Goal: Information Seeking & Learning: Learn about a topic

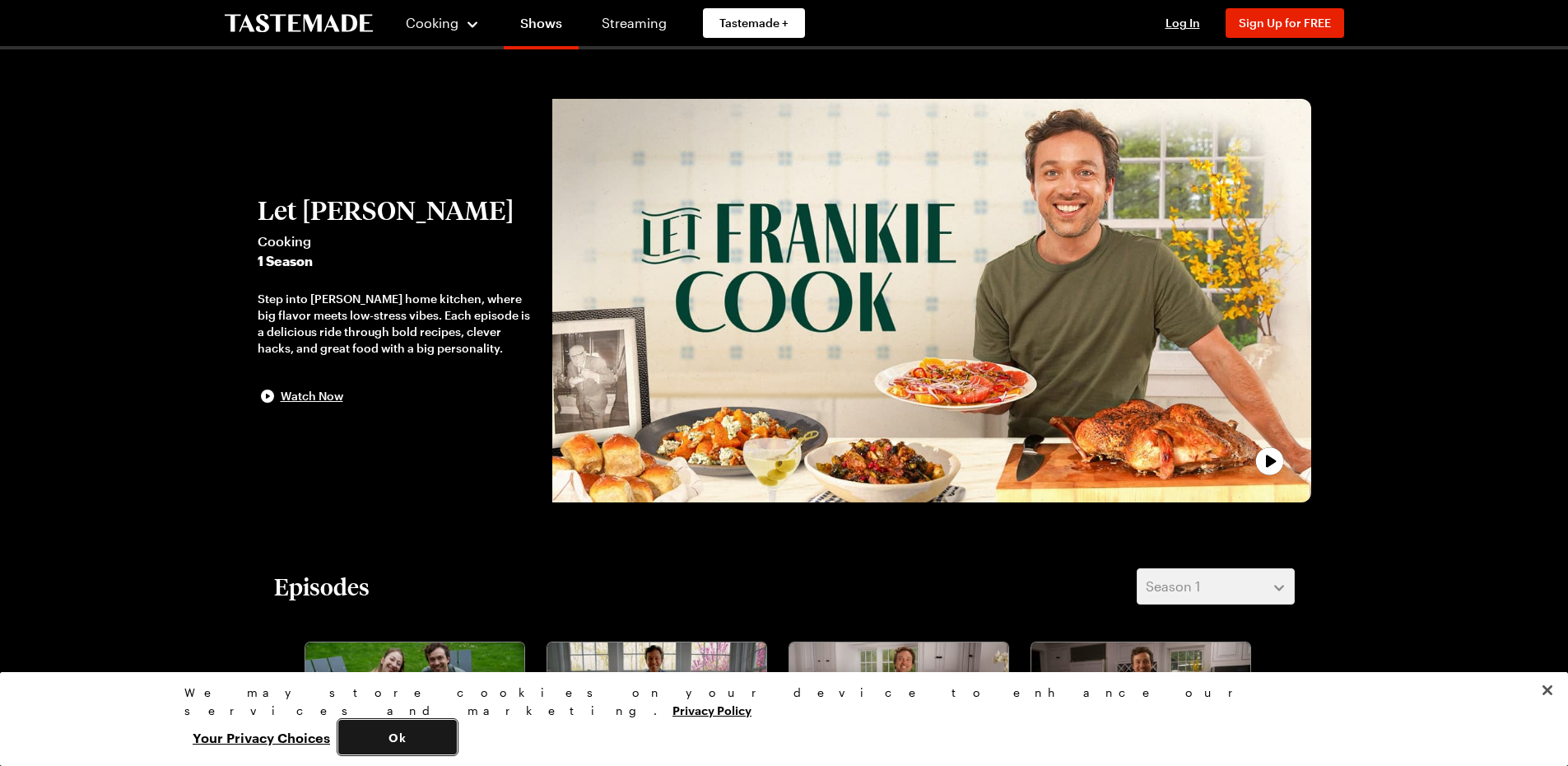
click at [457, 740] on button "Ok" at bounding box center [397, 736] width 119 height 34
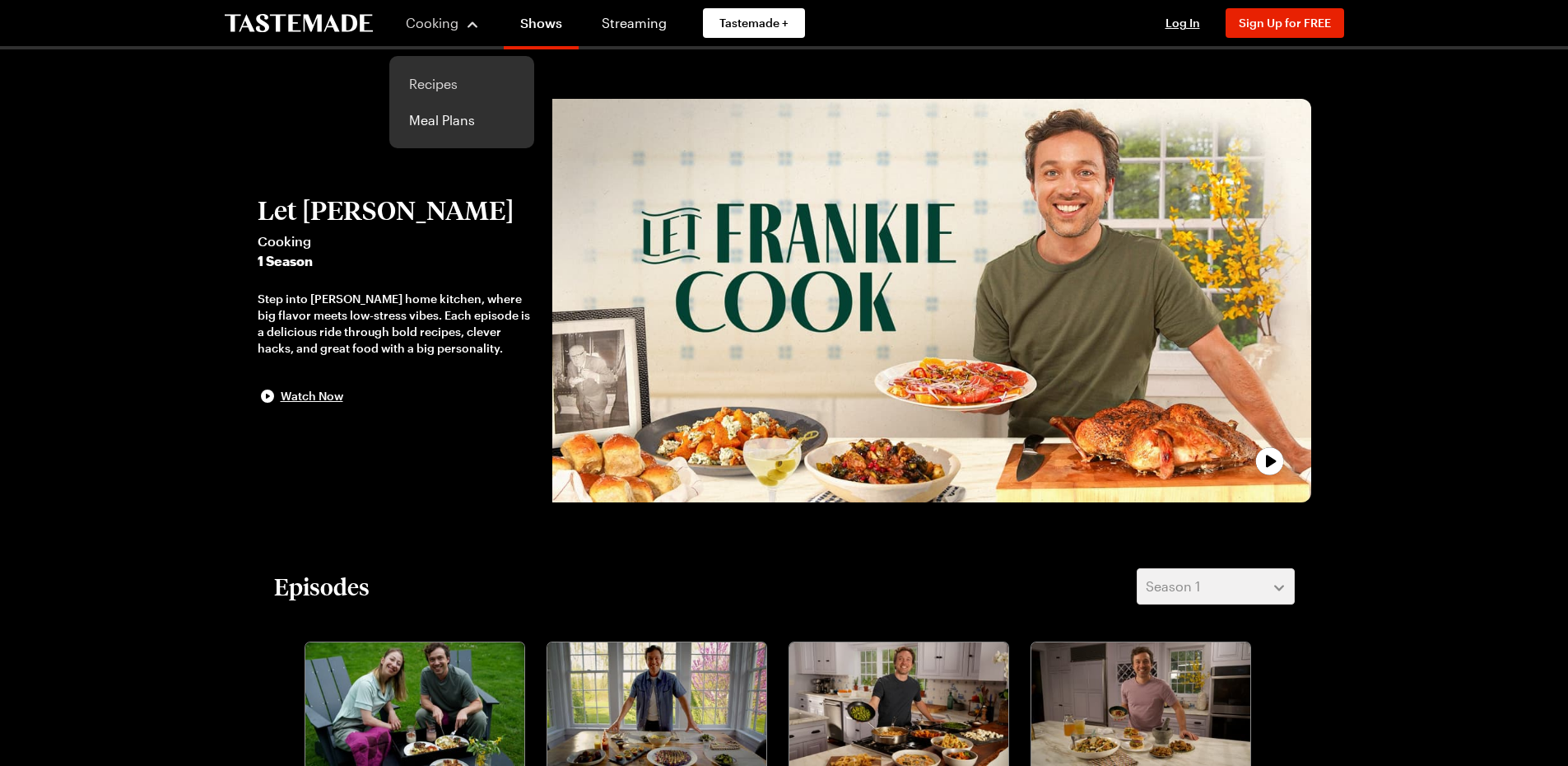
click at [435, 85] on link "Recipes" at bounding box center [462, 84] width 125 height 36
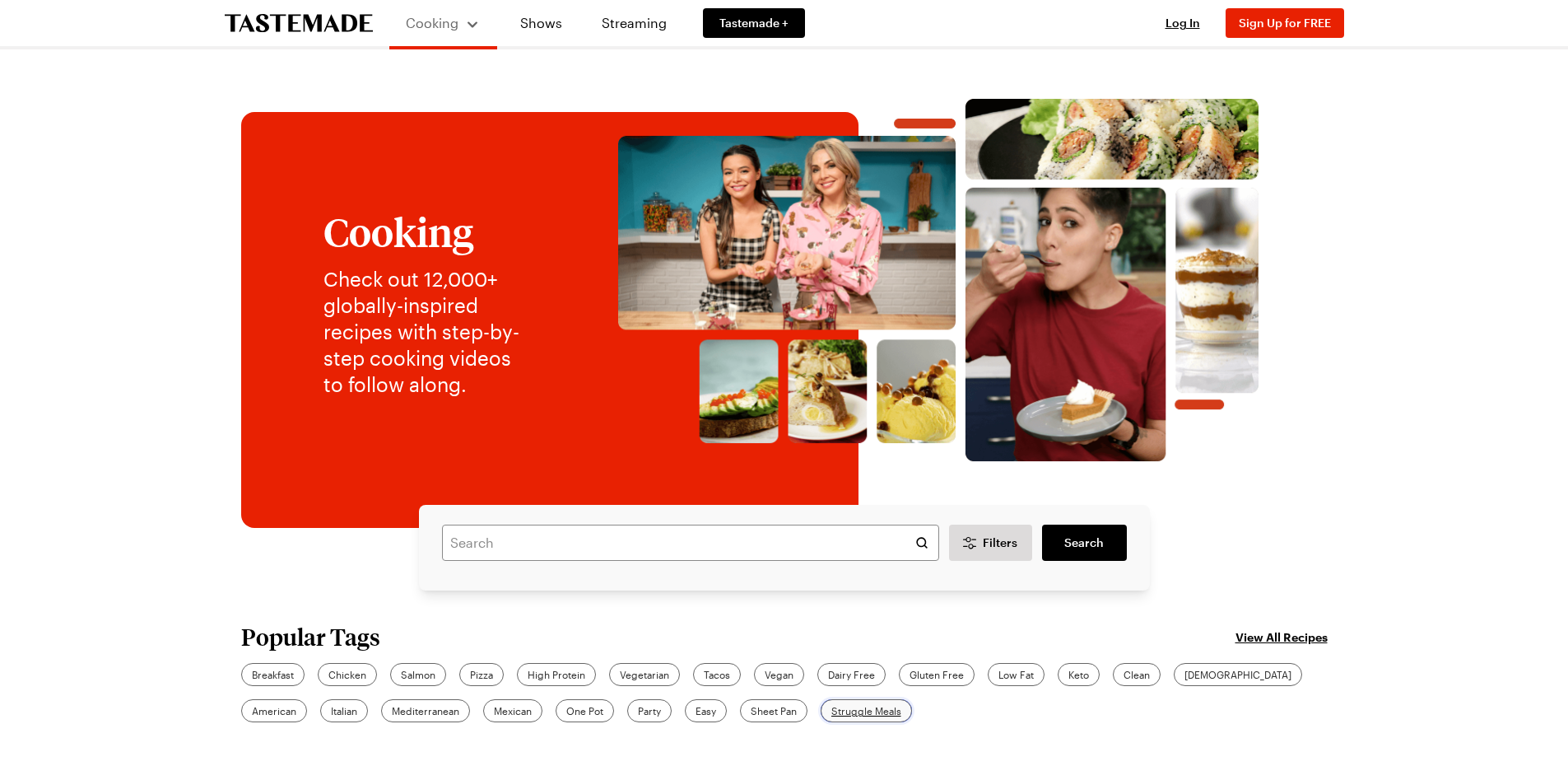
click at [832, 707] on span "Struggle Meals" at bounding box center [866, 711] width 70 height 15
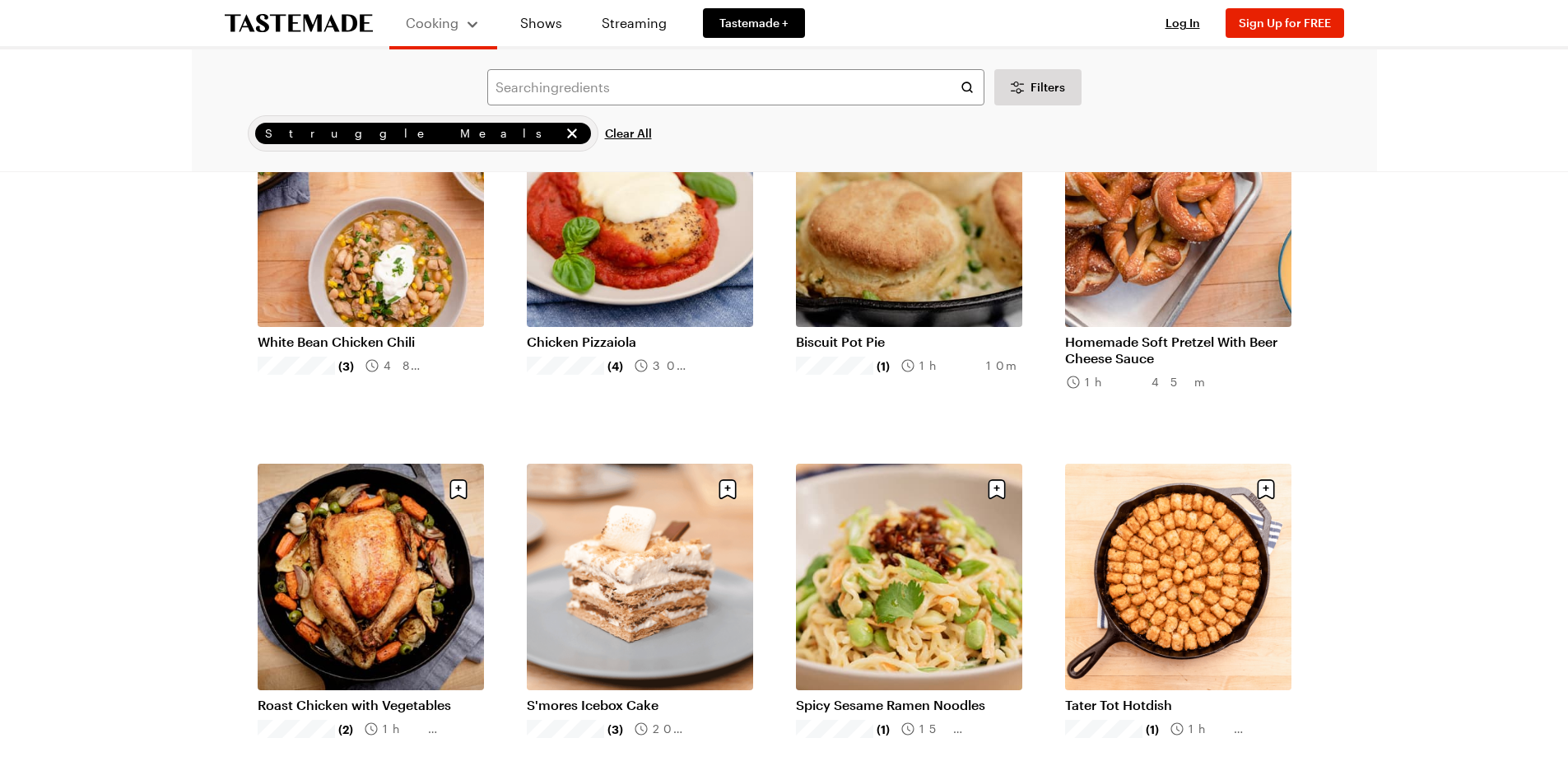
scroll to position [1710, 0]
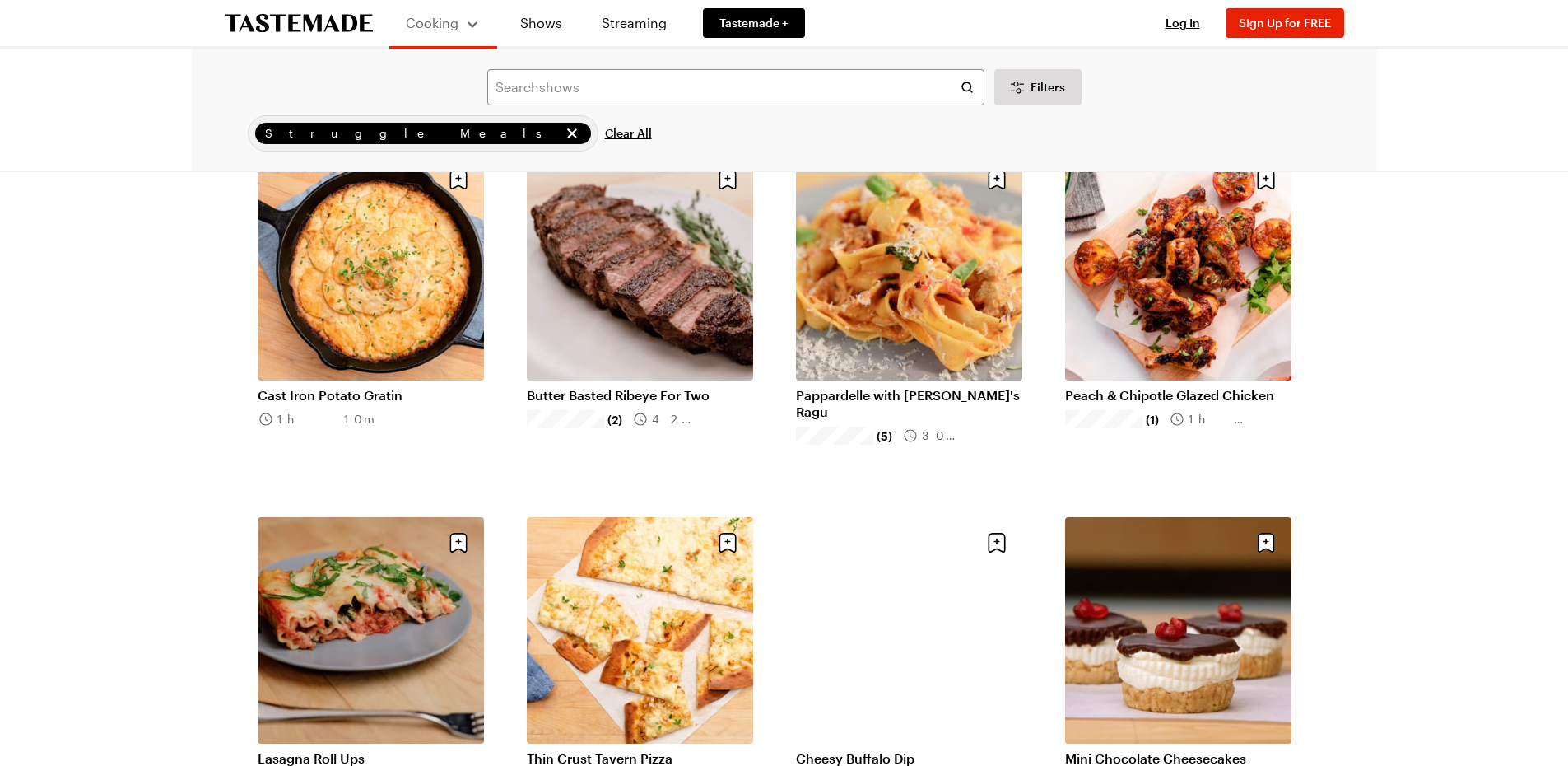
scroll to position [2996, 0]
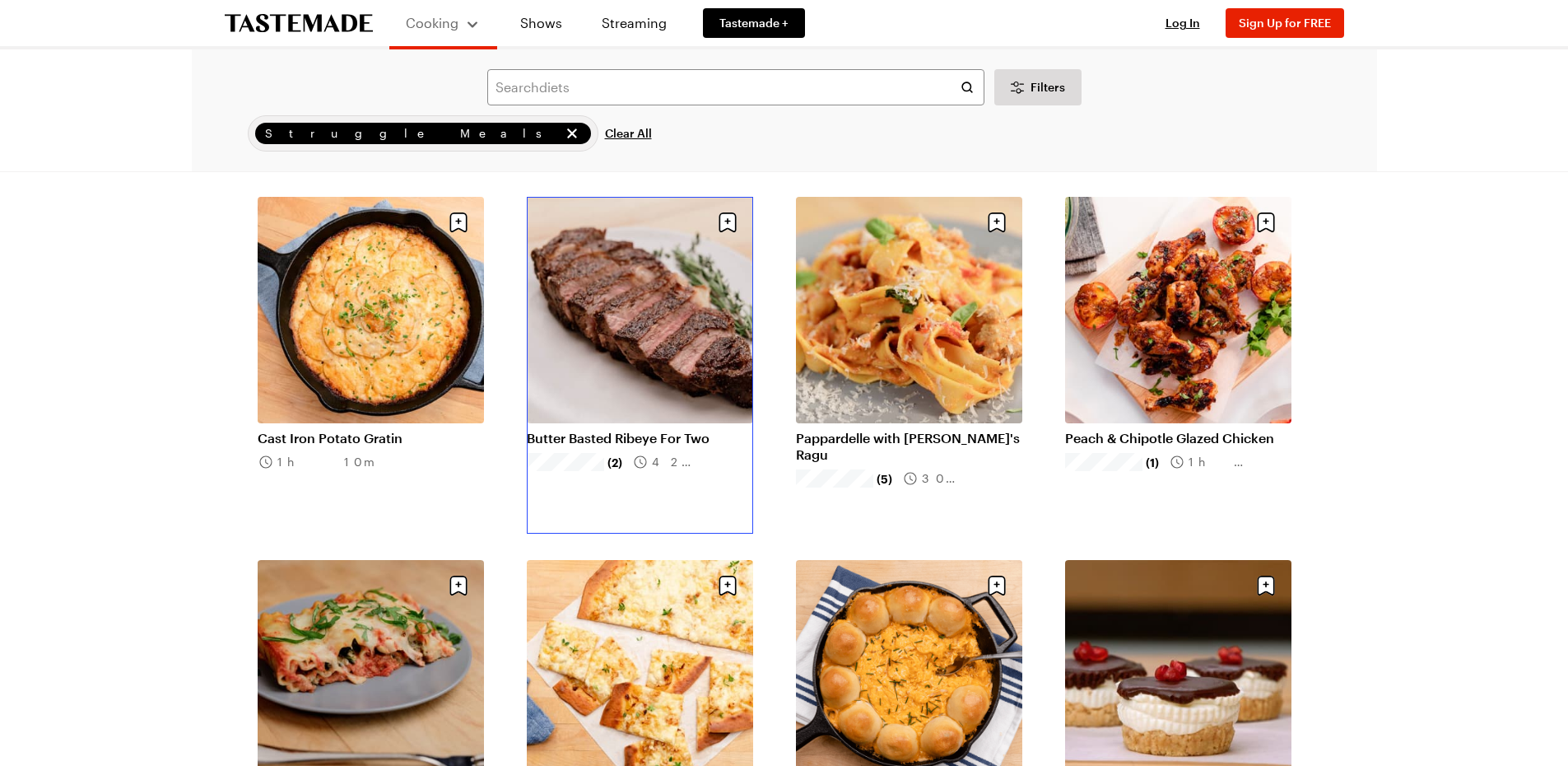
click at [633, 436] on link "Butter Basted Ribeye For Two" at bounding box center [640, 438] width 226 height 17
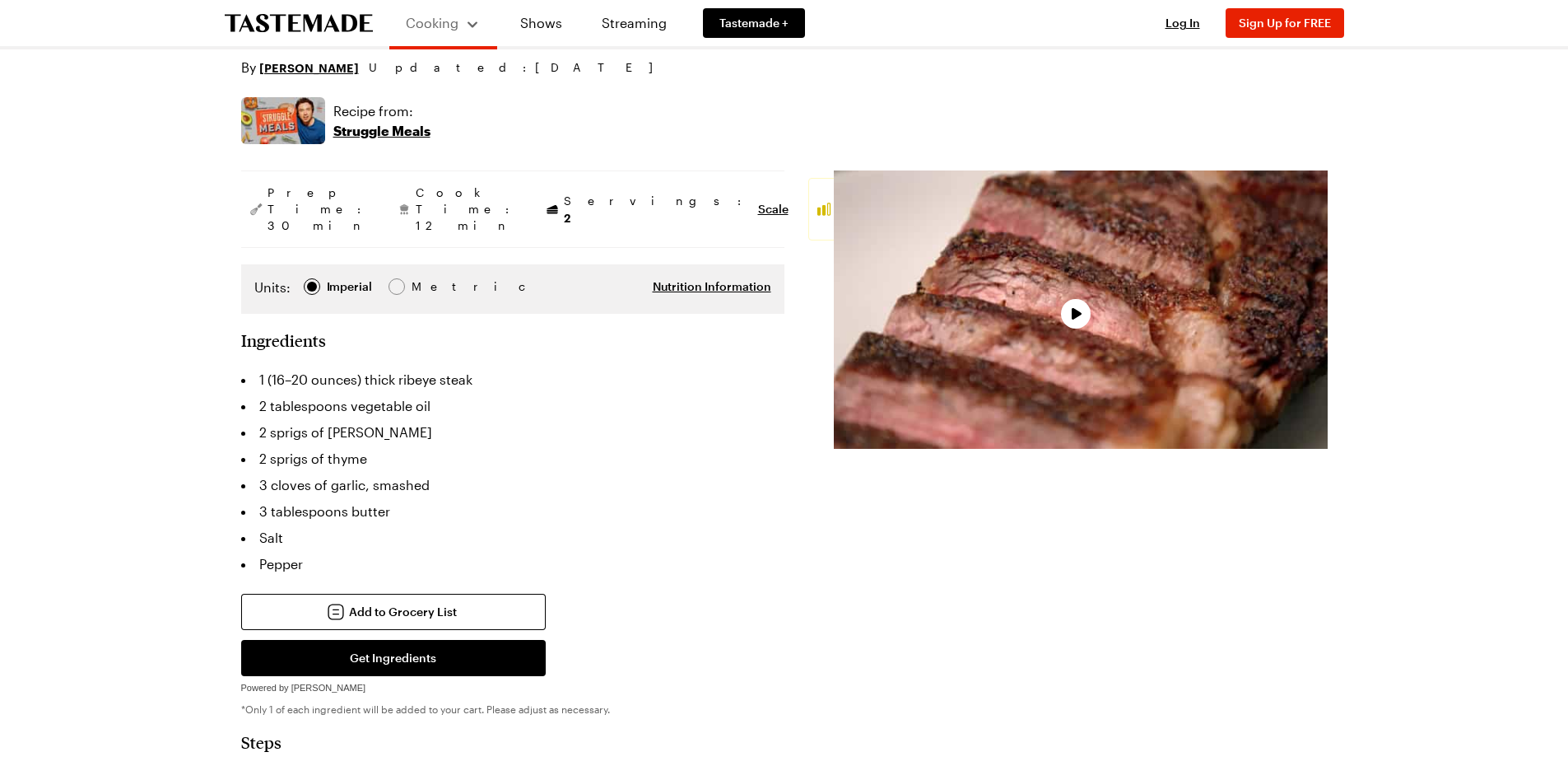
scroll to position [230, 0]
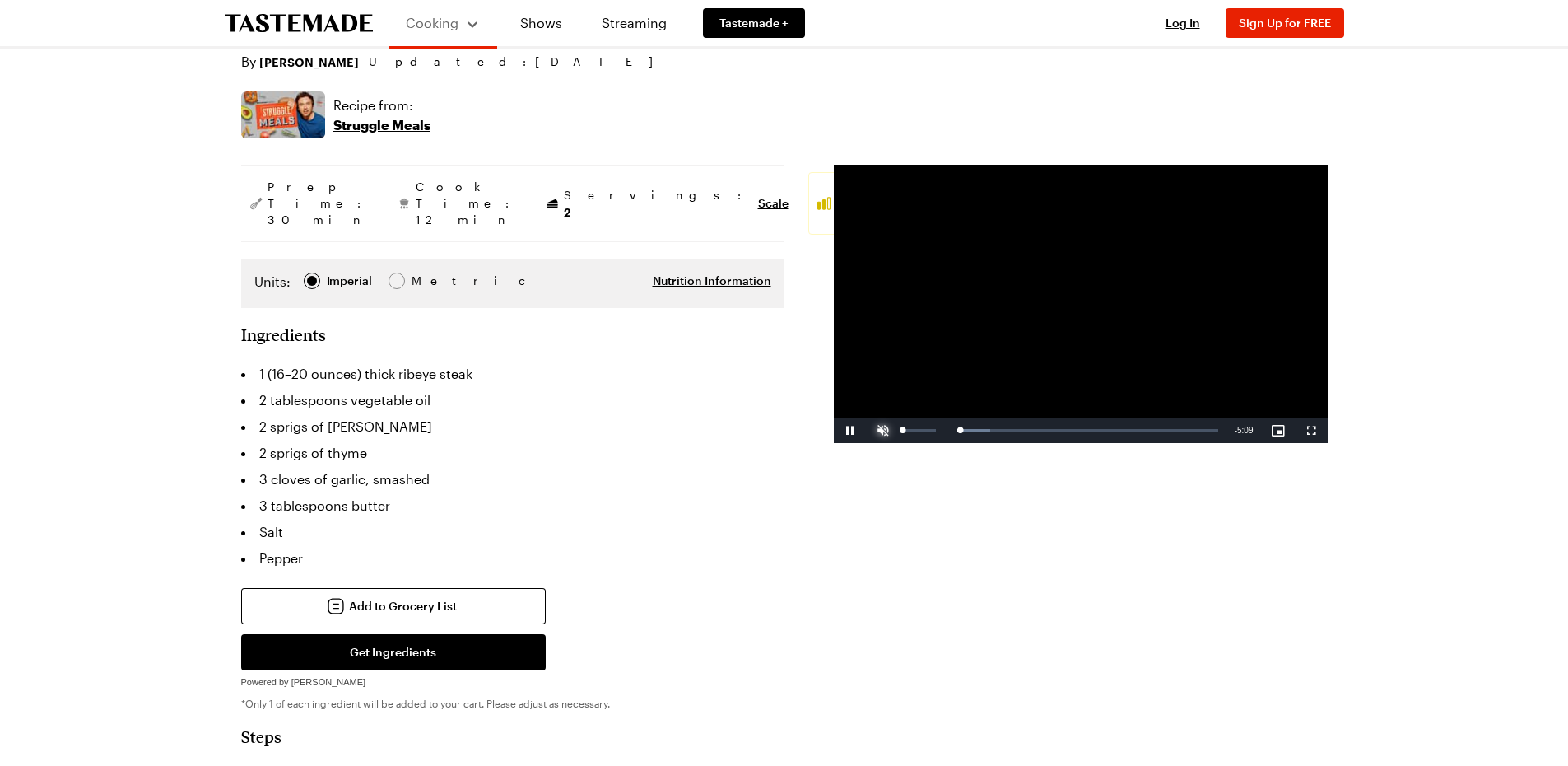
click at [883, 431] on span "Video Player" at bounding box center [883, 431] width 33 height 0
click at [849, 431] on span "Video Player" at bounding box center [849, 431] width 33 height 0
click at [847, 431] on span "Video Player" at bounding box center [849, 431] width 33 height 0
click at [848, 431] on span "Video Player" at bounding box center [849, 431] width 33 height 0
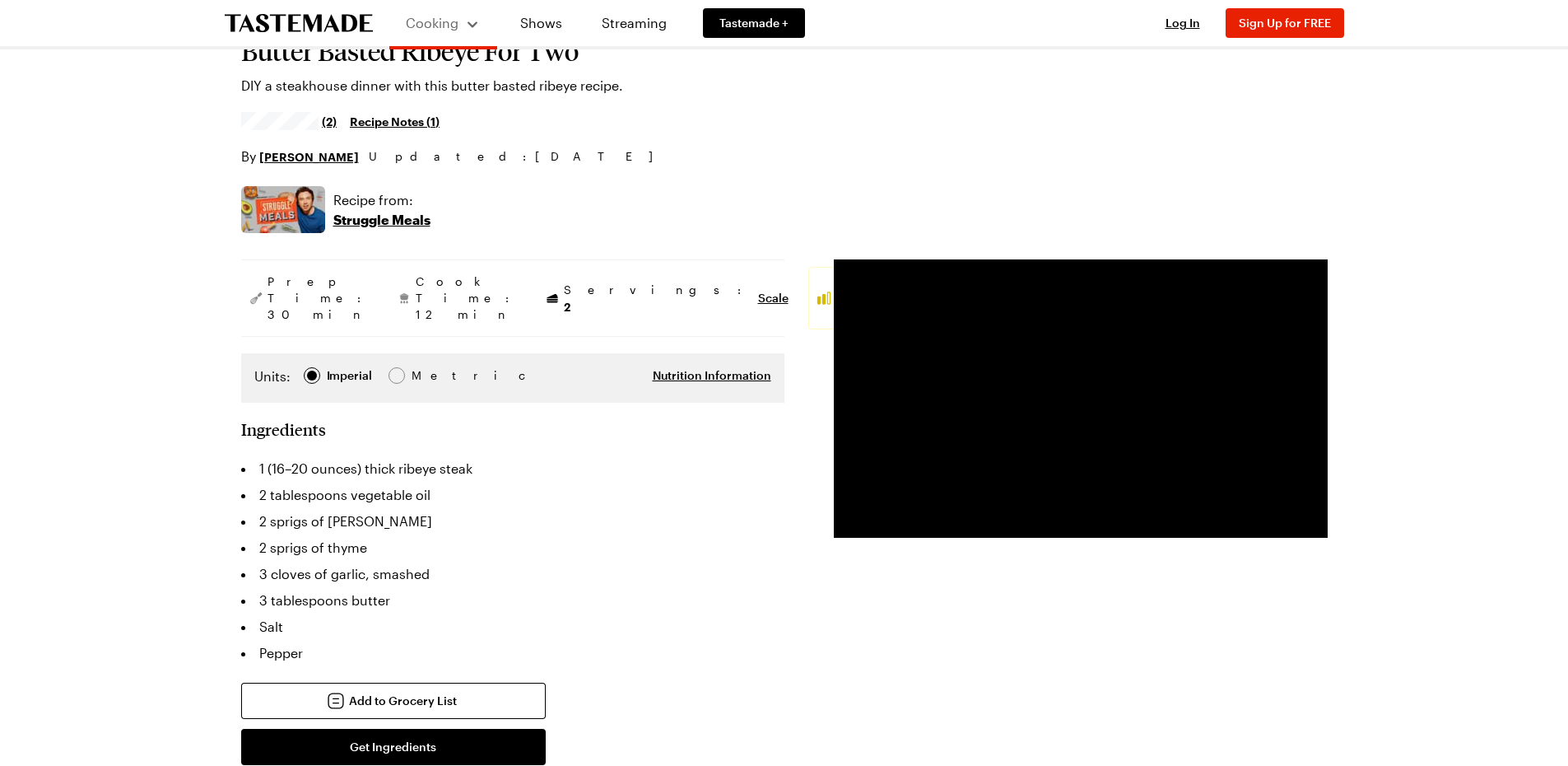
scroll to position [99, 0]
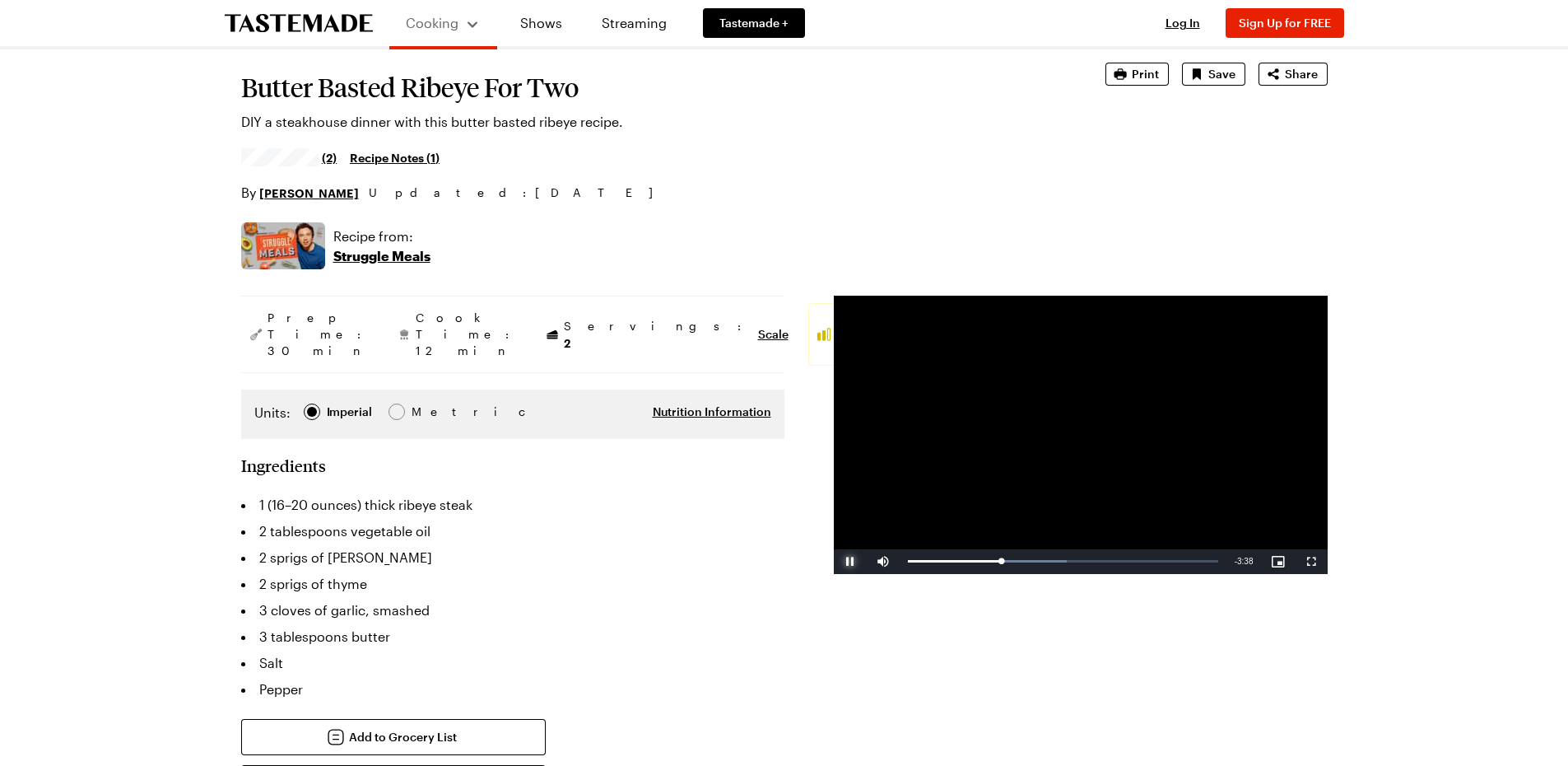
click at [854, 562] on span "Video Player" at bounding box center [849, 562] width 33 height 0
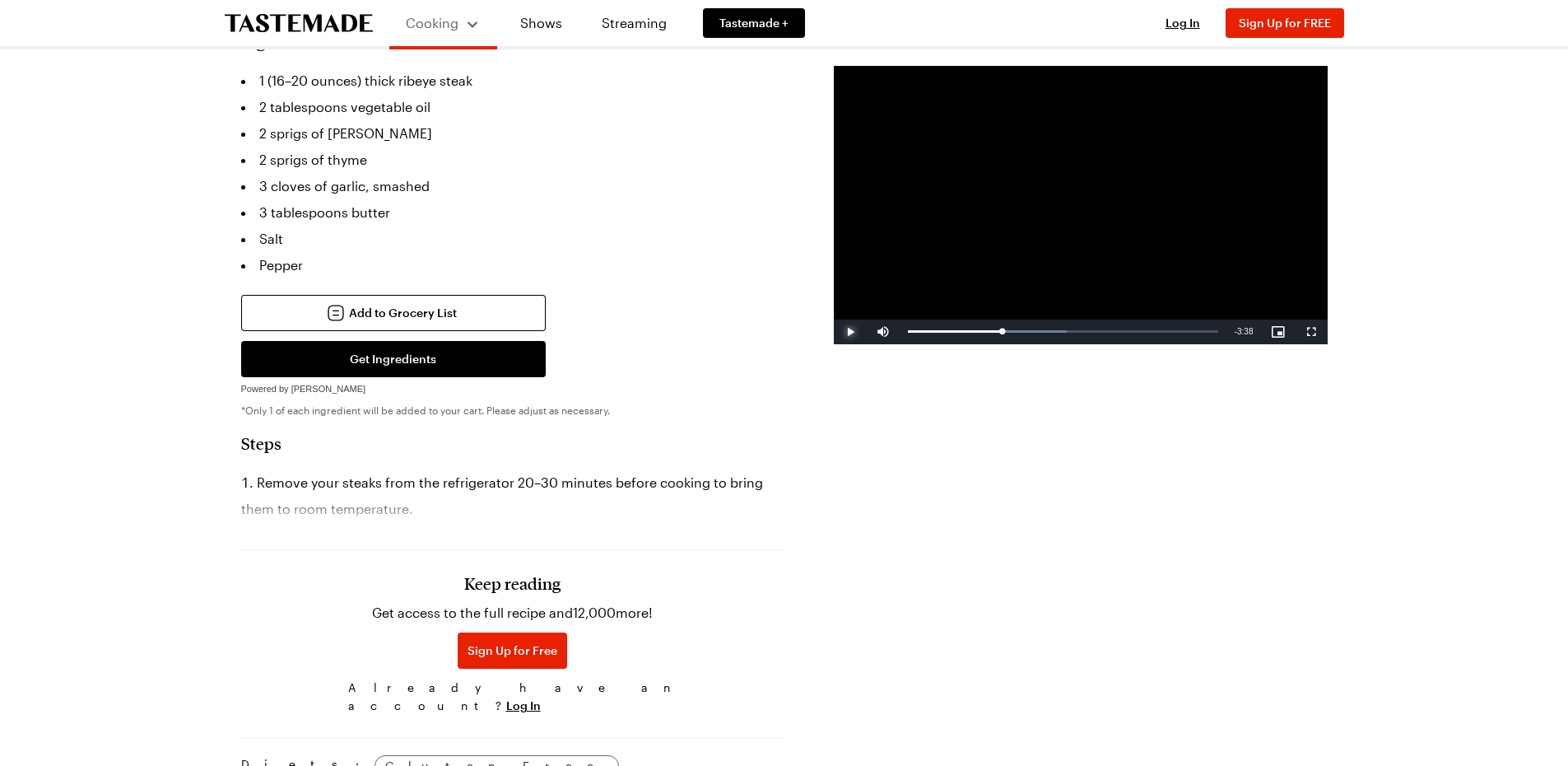
scroll to position [586, 0]
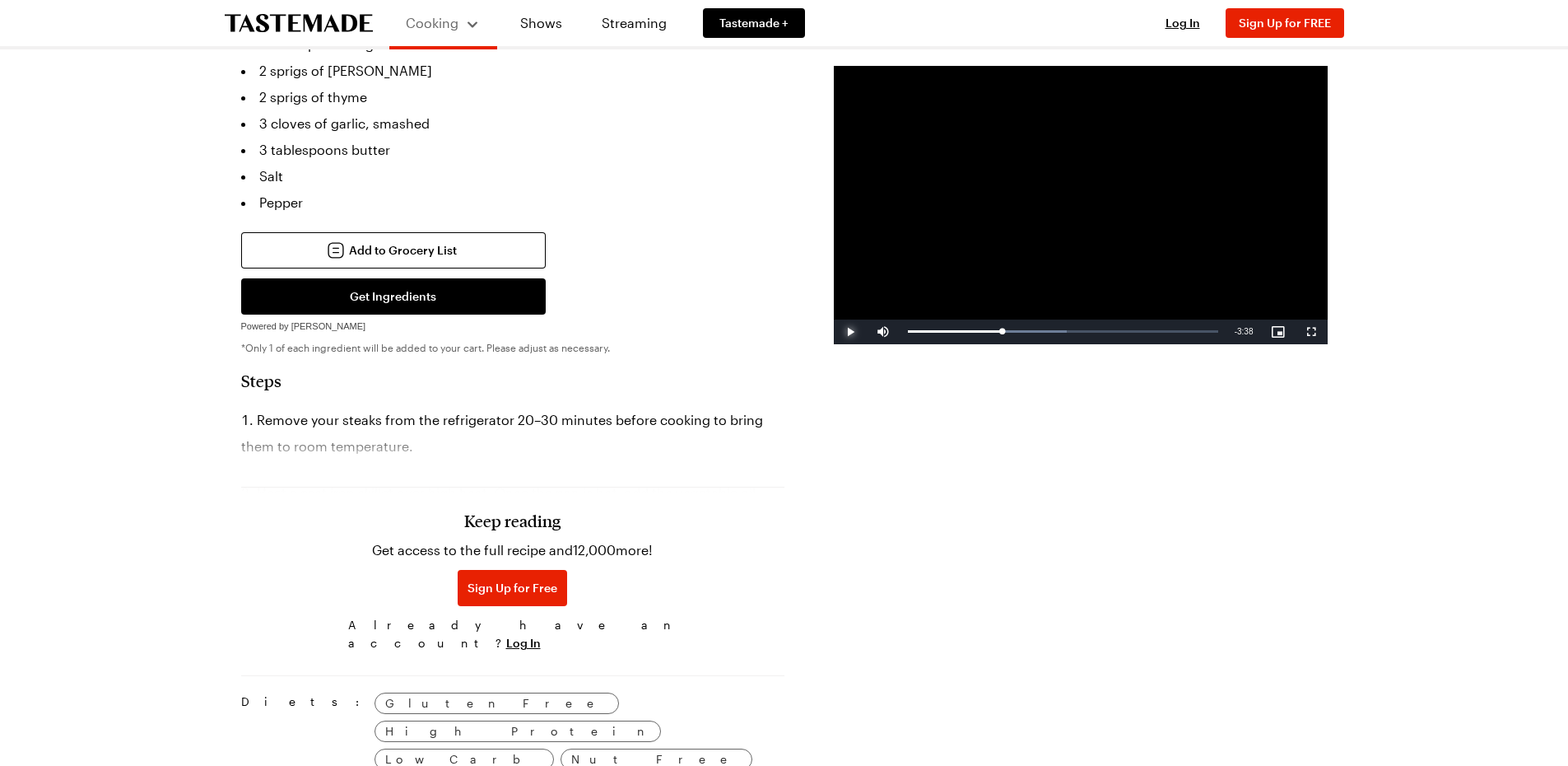
click at [846, 332] on span "Video Player" at bounding box center [849, 332] width 33 height 0
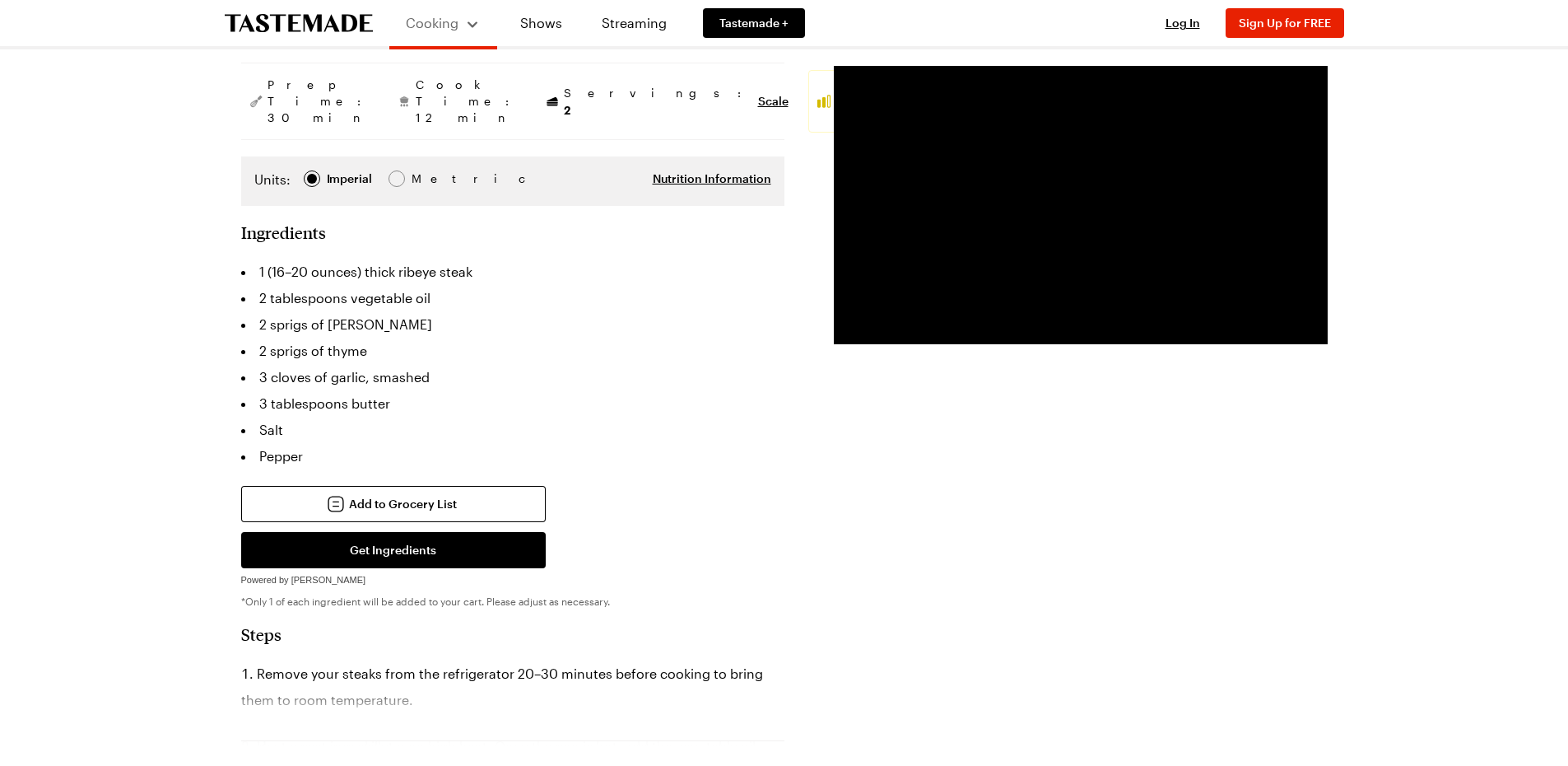
scroll to position [320, 0]
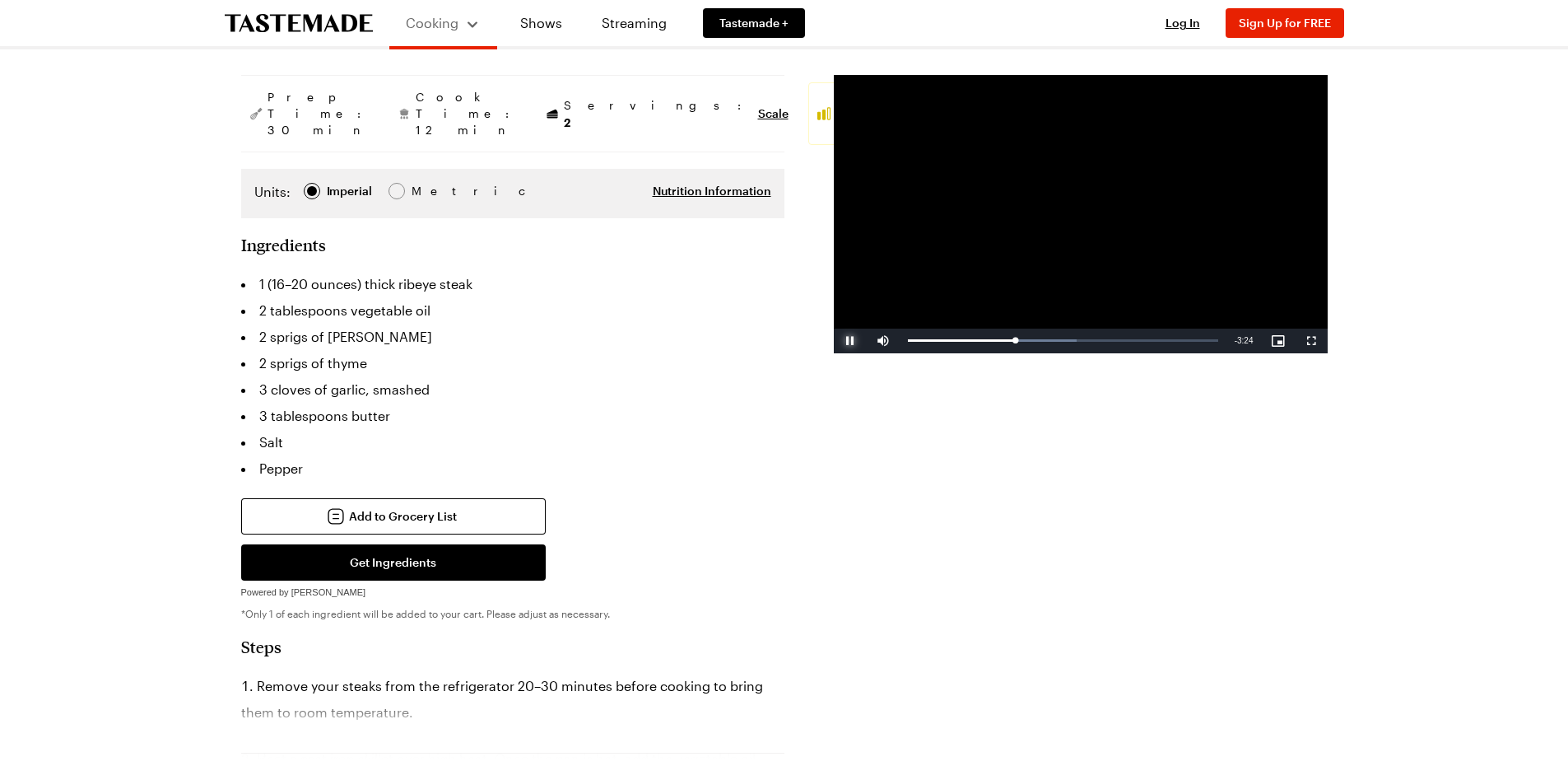
click at [850, 341] on span "Video Player" at bounding box center [849, 341] width 33 height 0
click at [1281, 19] on span "Sign Up for FREE" at bounding box center [1285, 23] width 92 height 14
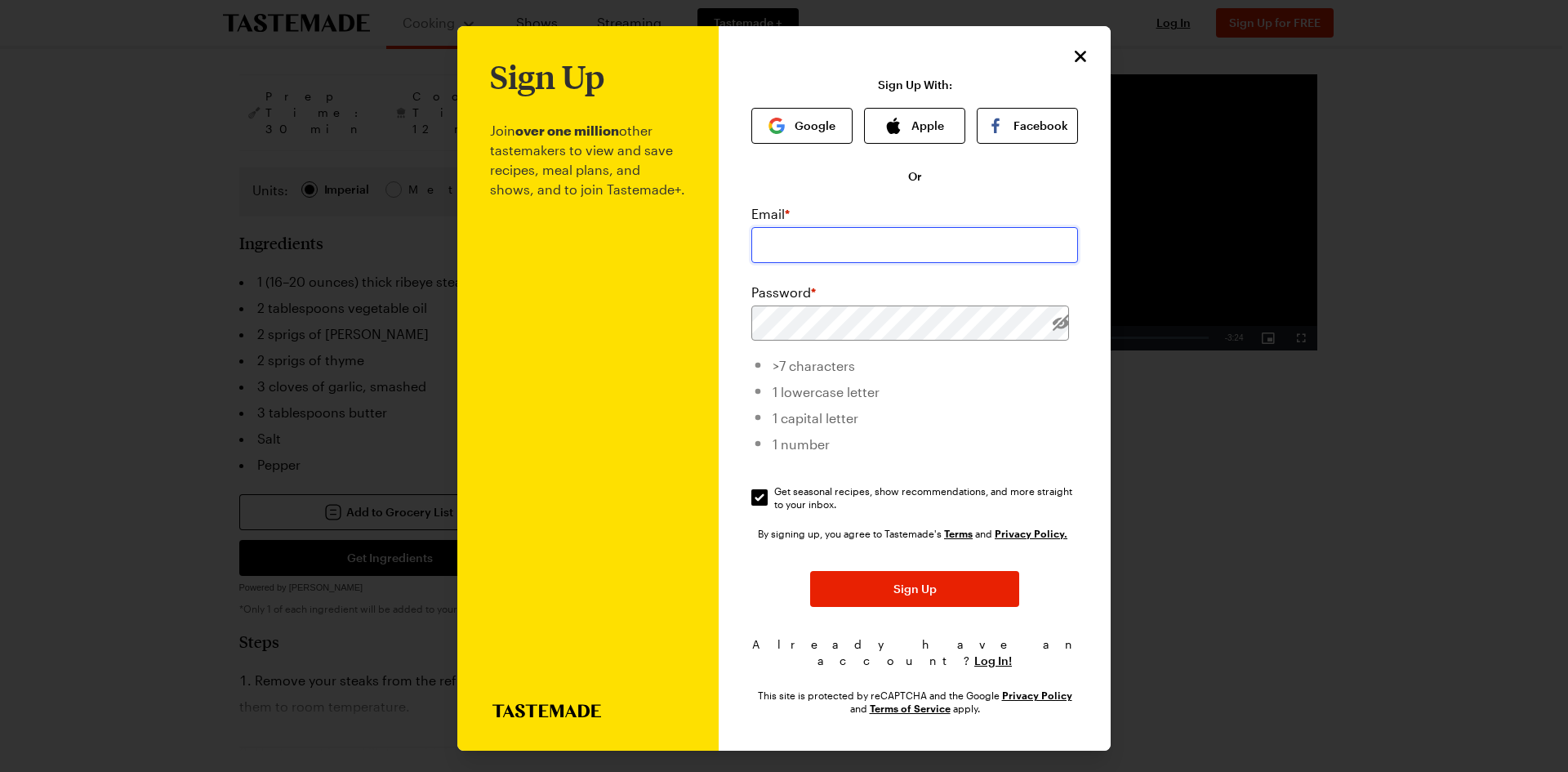
click at [856, 242] on input "email" at bounding box center [914, 245] width 327 height 36
type input "[EMAIL_ADDRESS][DOMAIN_NAME]"
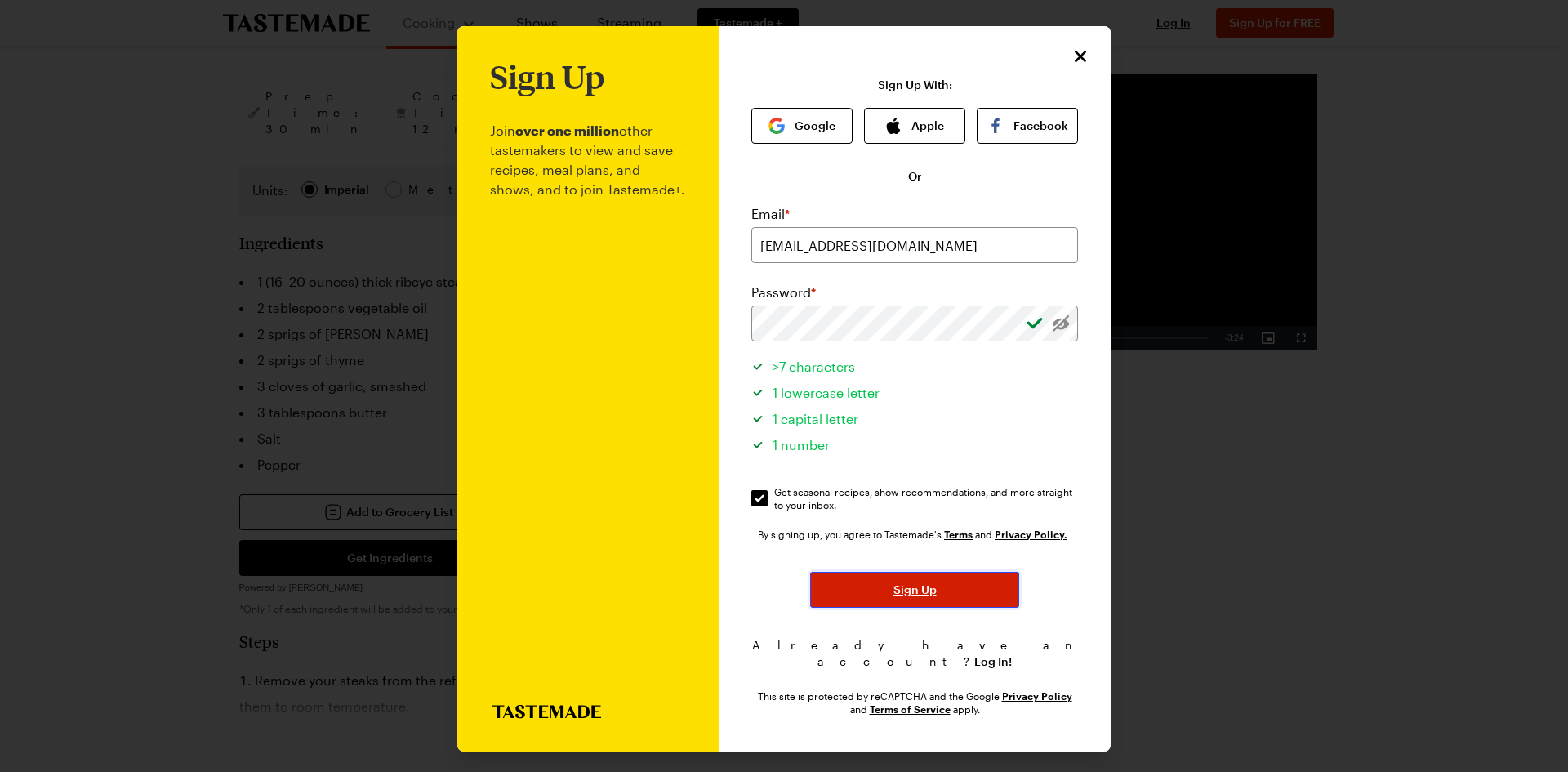
click at [937, 595] on button "Sign Up" at bounding box center [914, 589] width 209 height 36
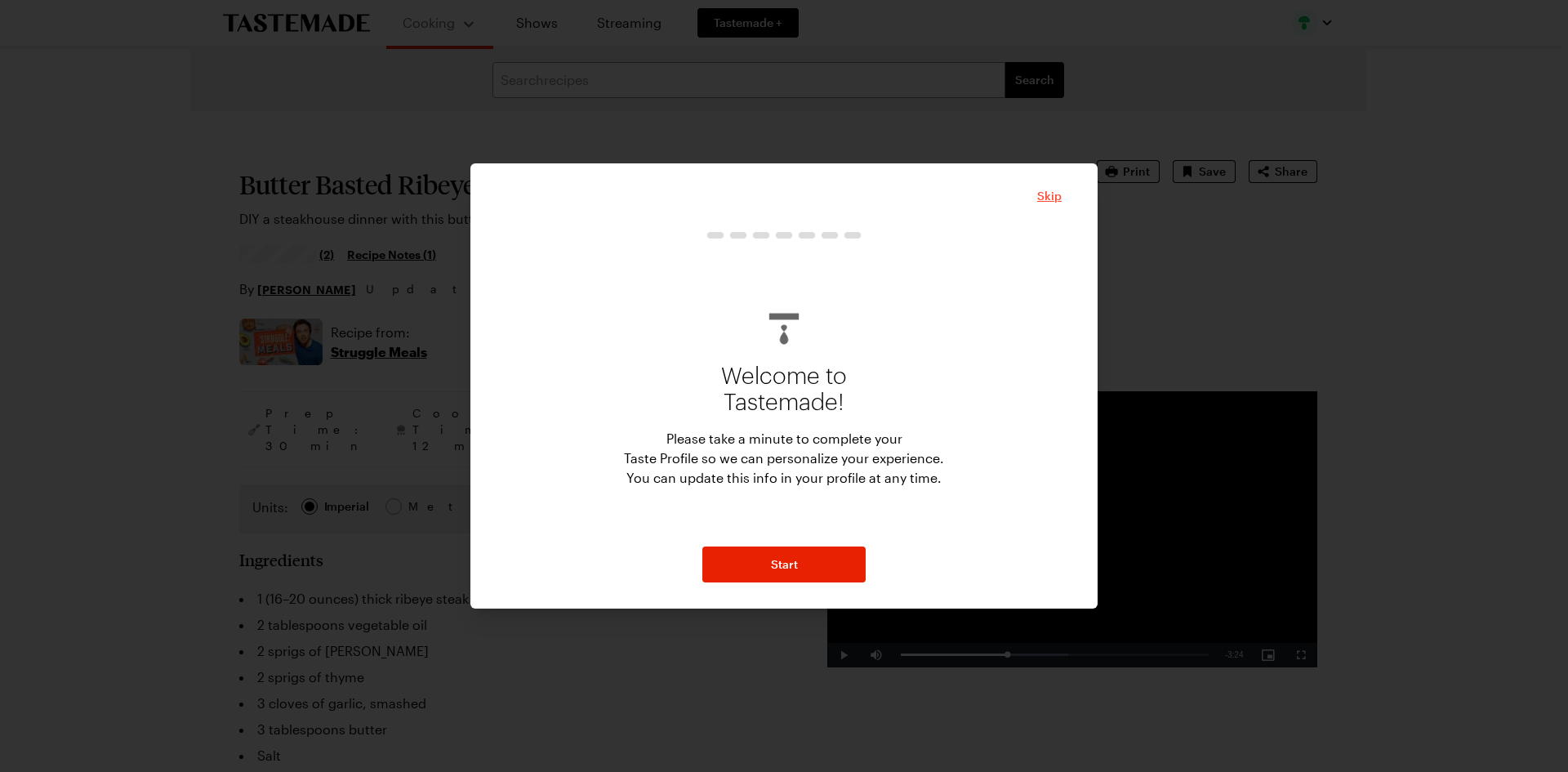
click at [1049, 191] on span "Skip" at bounding box center [1049, 196] width 24 height 17
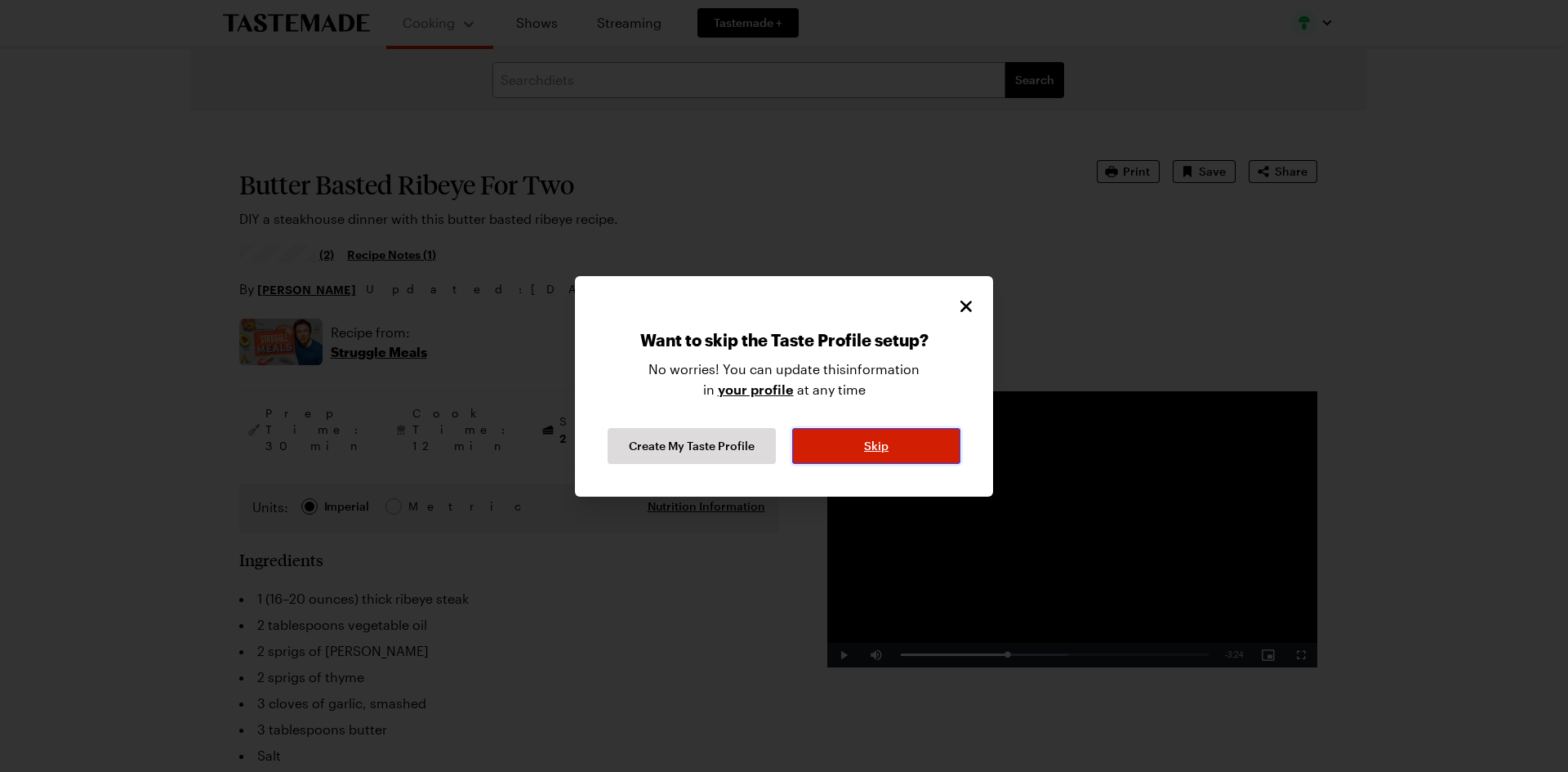
click at [874, 448] on span "Skip" at bounding box center [877, 445] width 24 height 17
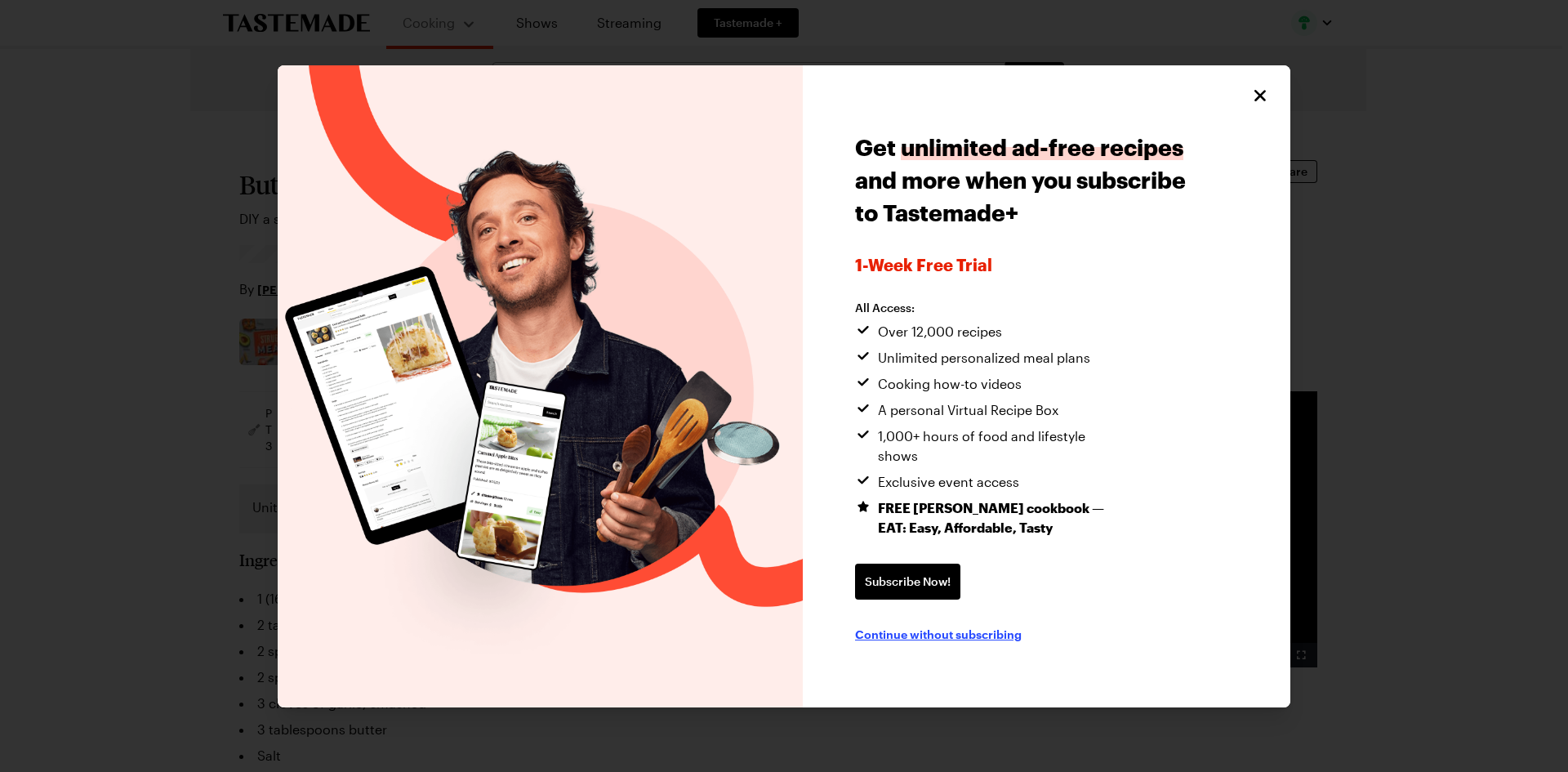
click at [987, 625] on span "Continue without subscribing" at bounding box center [938, 633] width 167 height 17
type textarea "x"
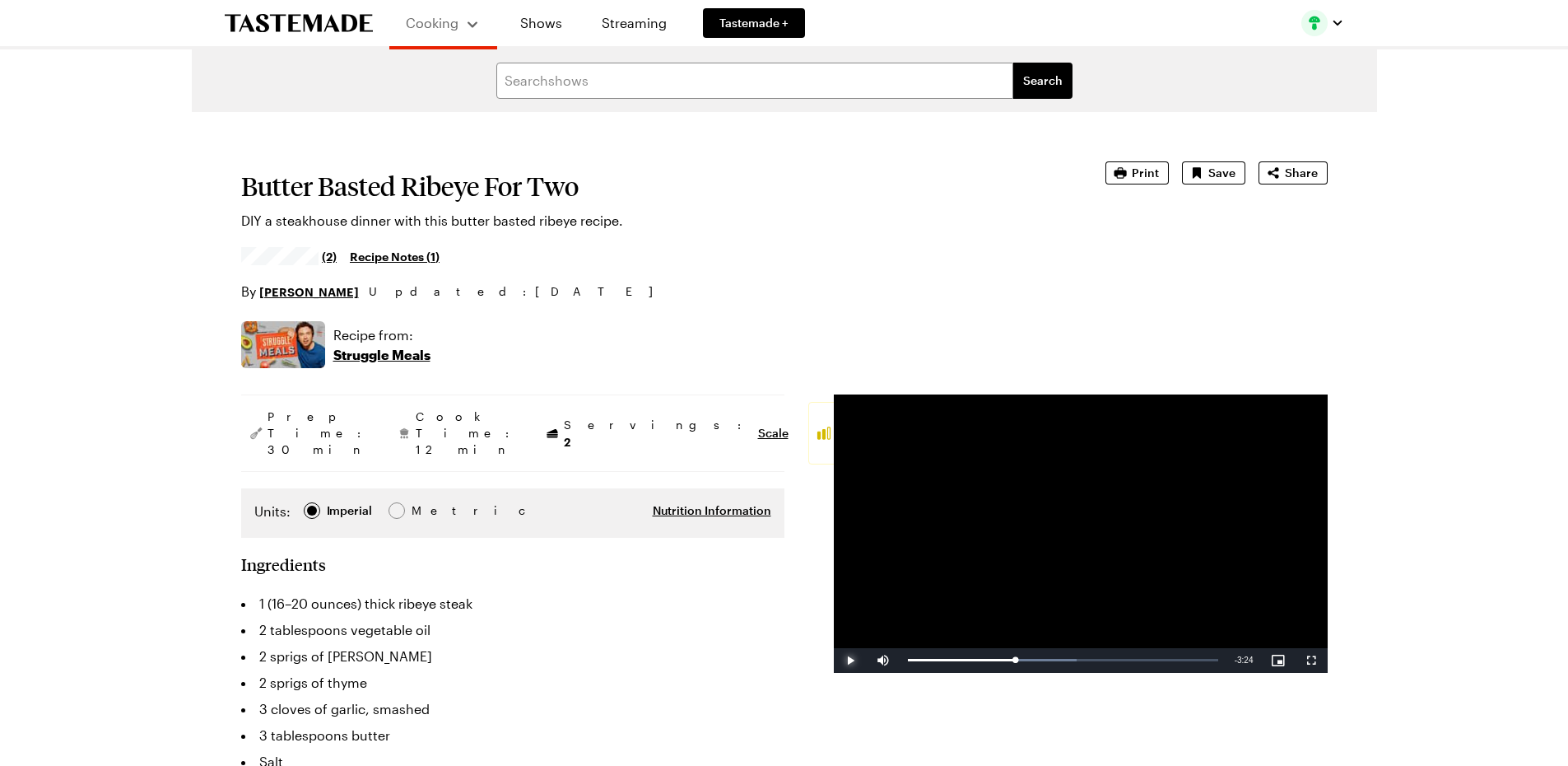
click at [852, 660] on span "Video Player" at bounding box center [849, 660] width 33 height 0
click at [847, 660] on span "Video Player" at bounding box center [849, 660] width 33 height 0
click at [850, 660] on span "Video Player" at bounding box center [849, 660] width 33 height 0
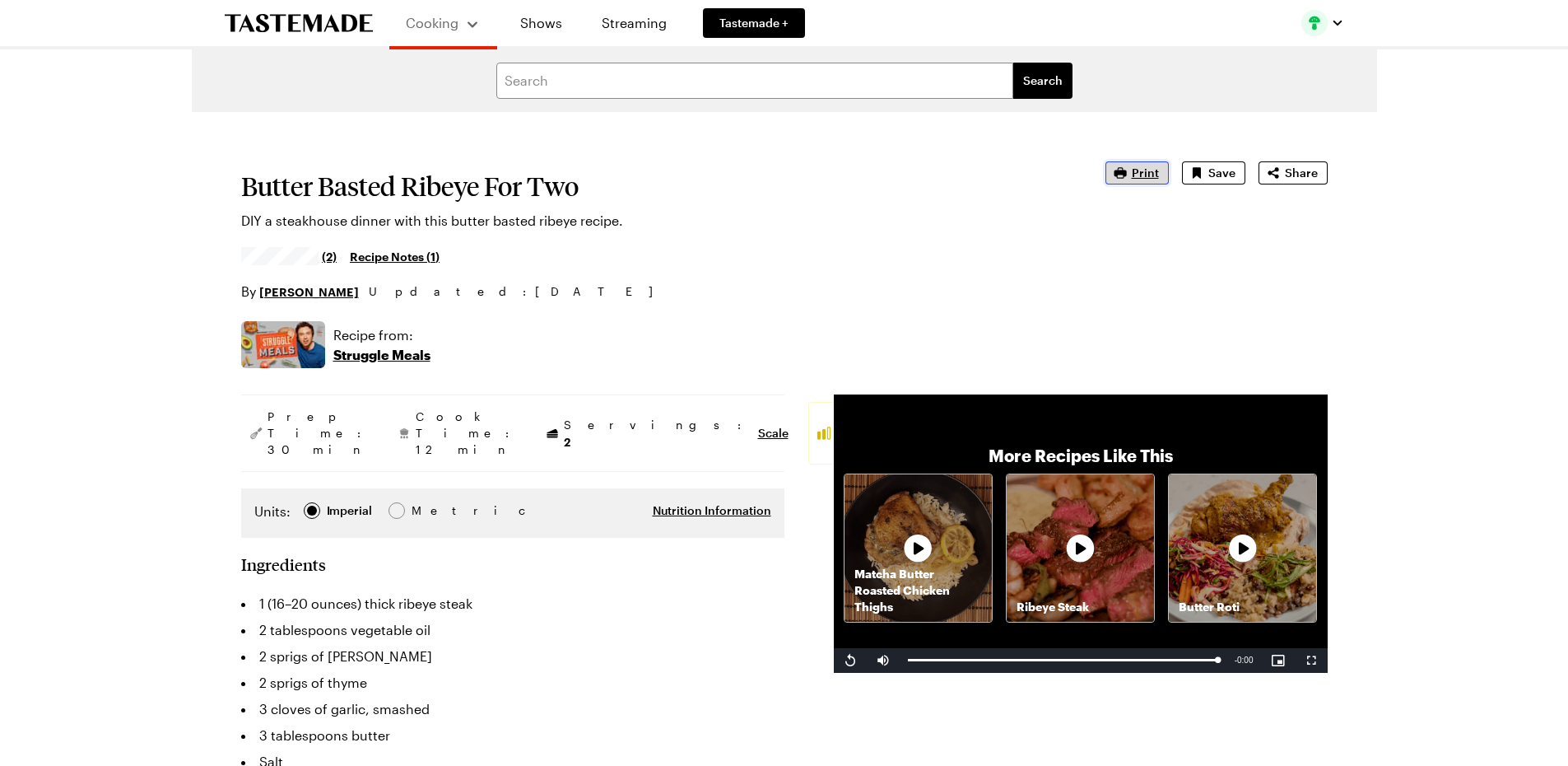
click at [1144, 172] on span "Print" at bounding box center [1145, 173] width 27 height 17
click at [584, 81] on input "text" at bounding box center [754, 80] width 517 height 36
type input "mashed potatoes"
click at [1013, 63] on button "Search" at bounding box center [1042, 80] width 59 height 36
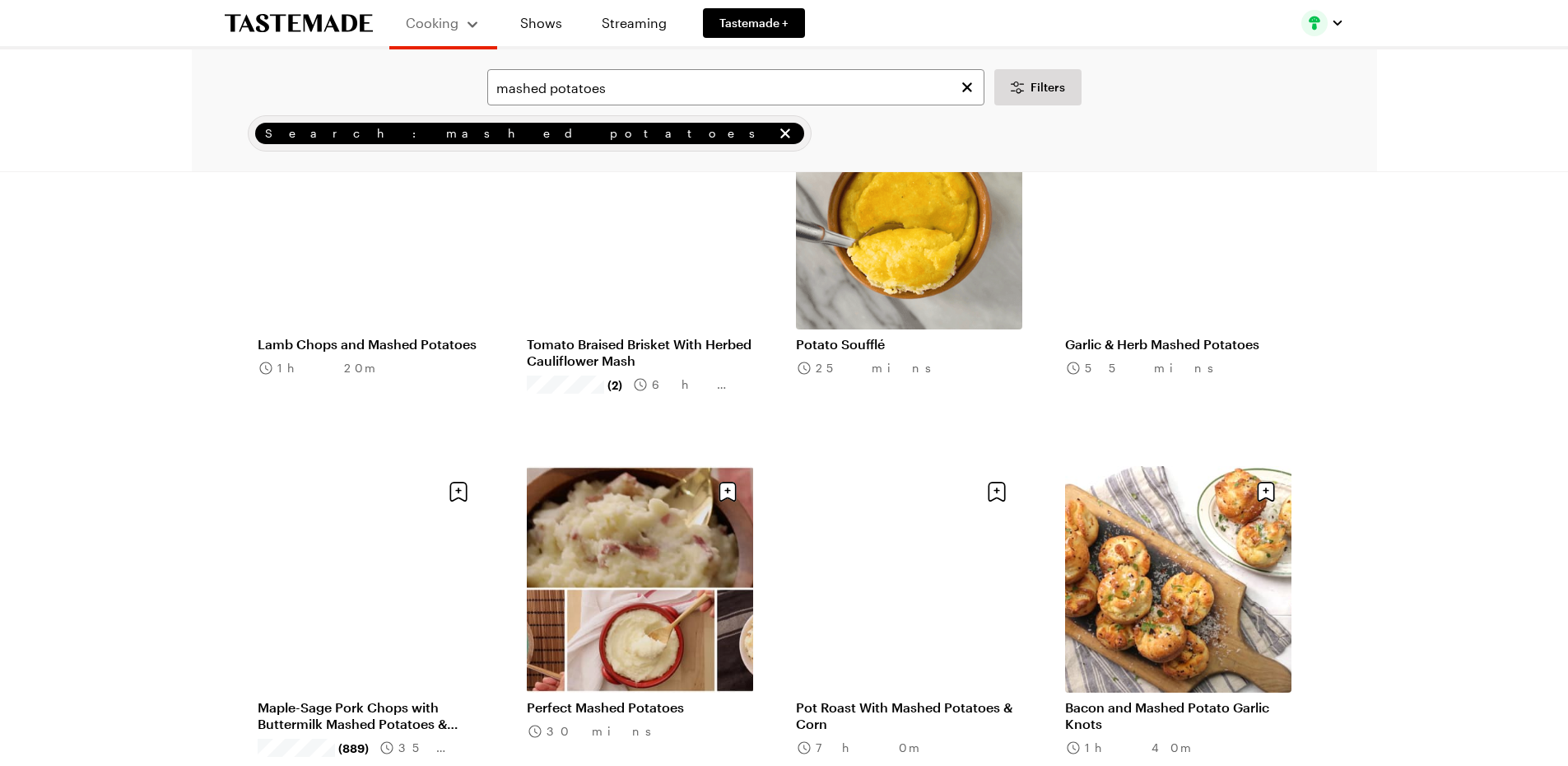
scroll to position [915, 0]
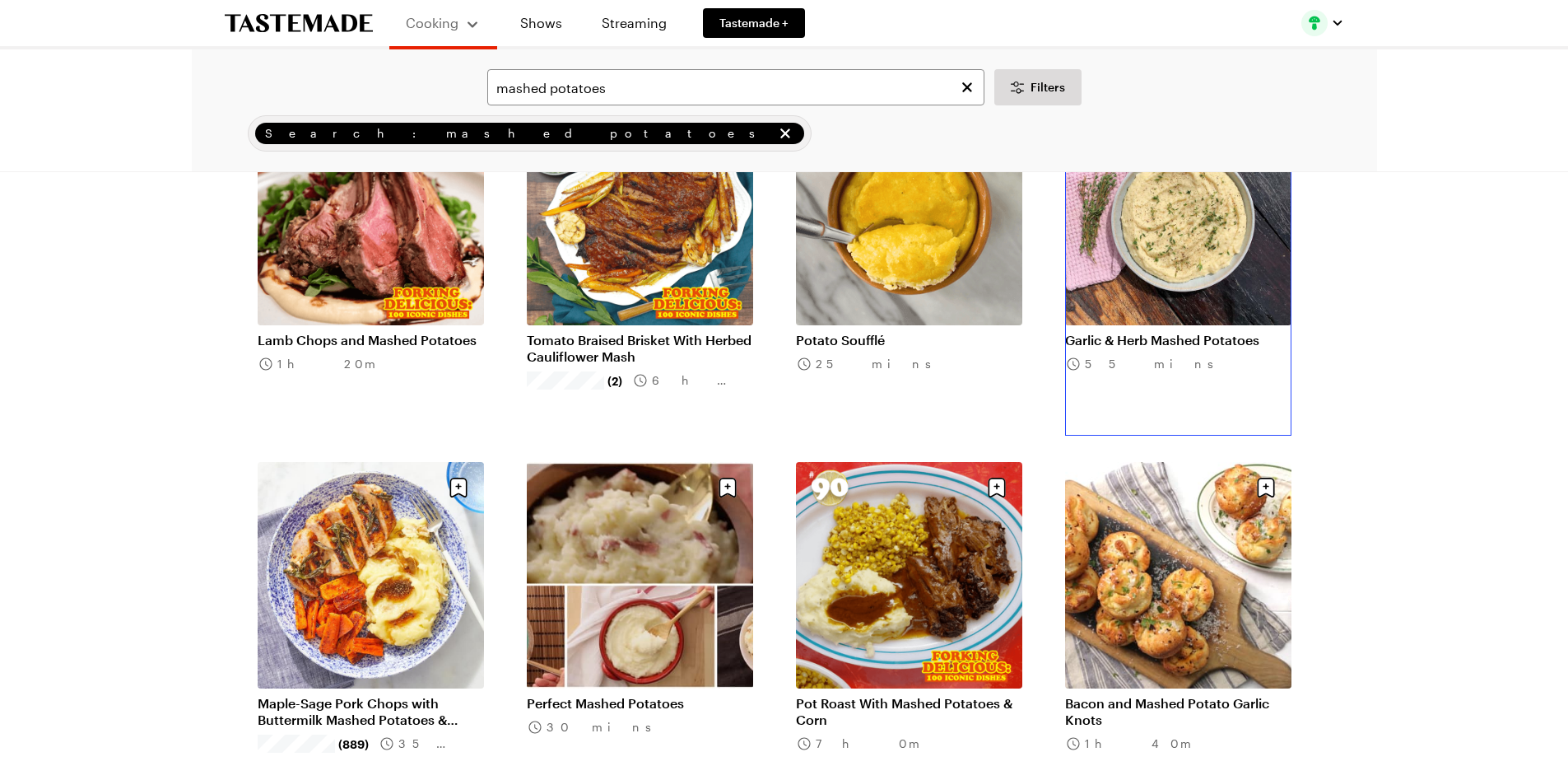
click at [1169, 335] on link "Garlic & Herb Mashed Potatoes" at bounding box center [1177, 340] width 226 height 17
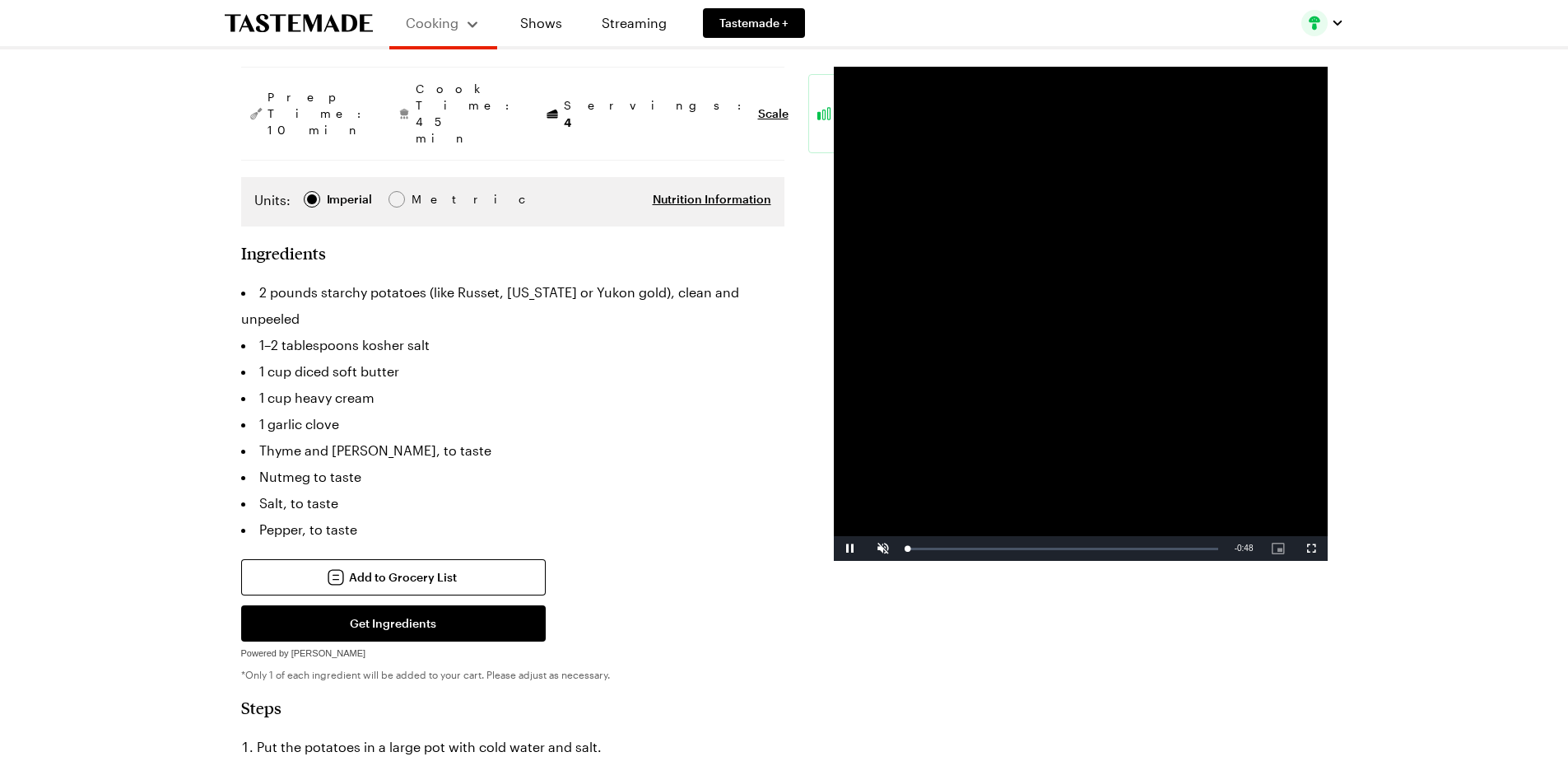
scroll to position [200, 0]
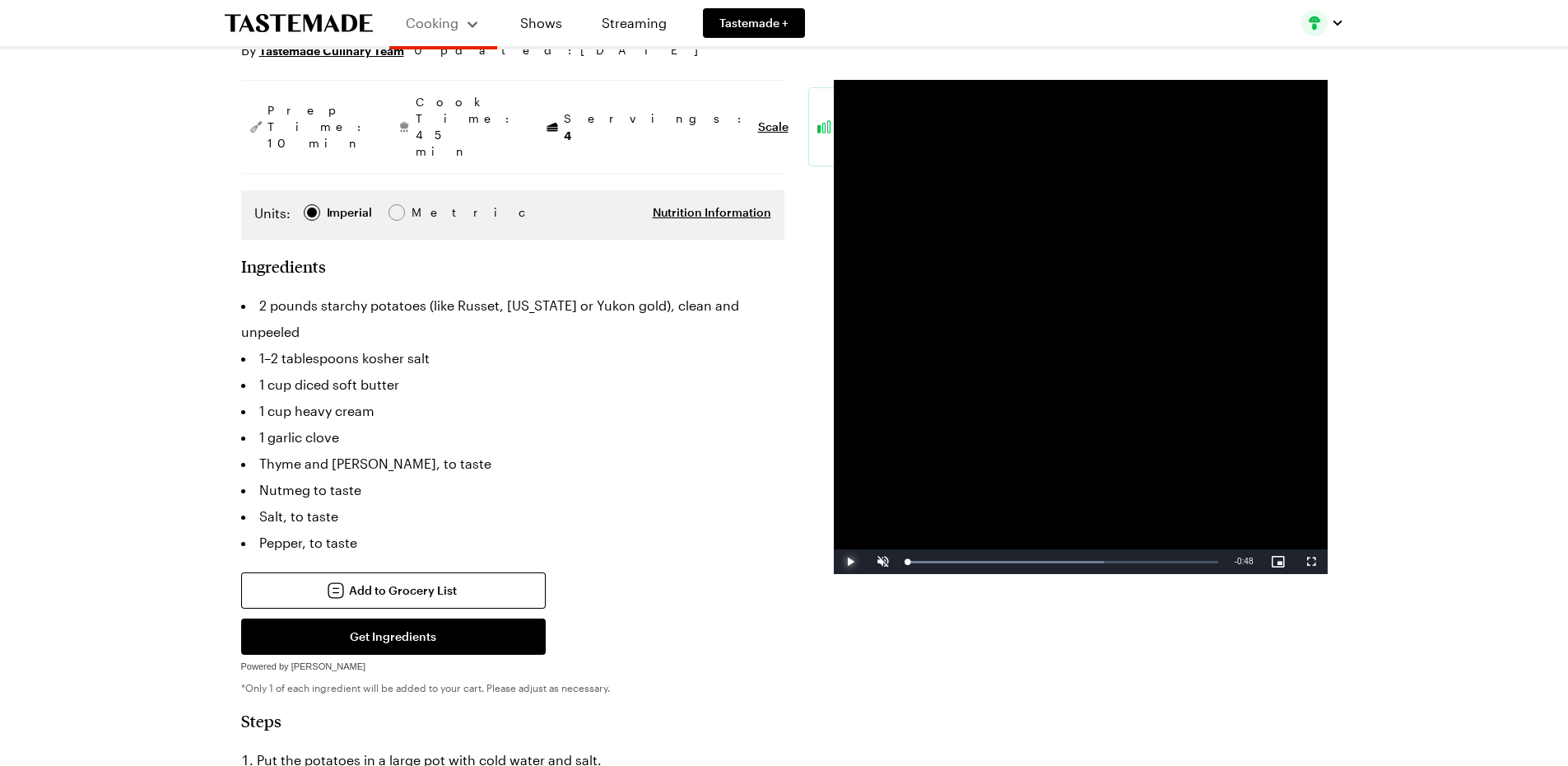
click at [846, 562] on span "Video Player" at bounding box center [849, 562] width 33 height 0
click at [846, 562] on span "Video Player" at bounding box center [849, 562] width 33 height 0
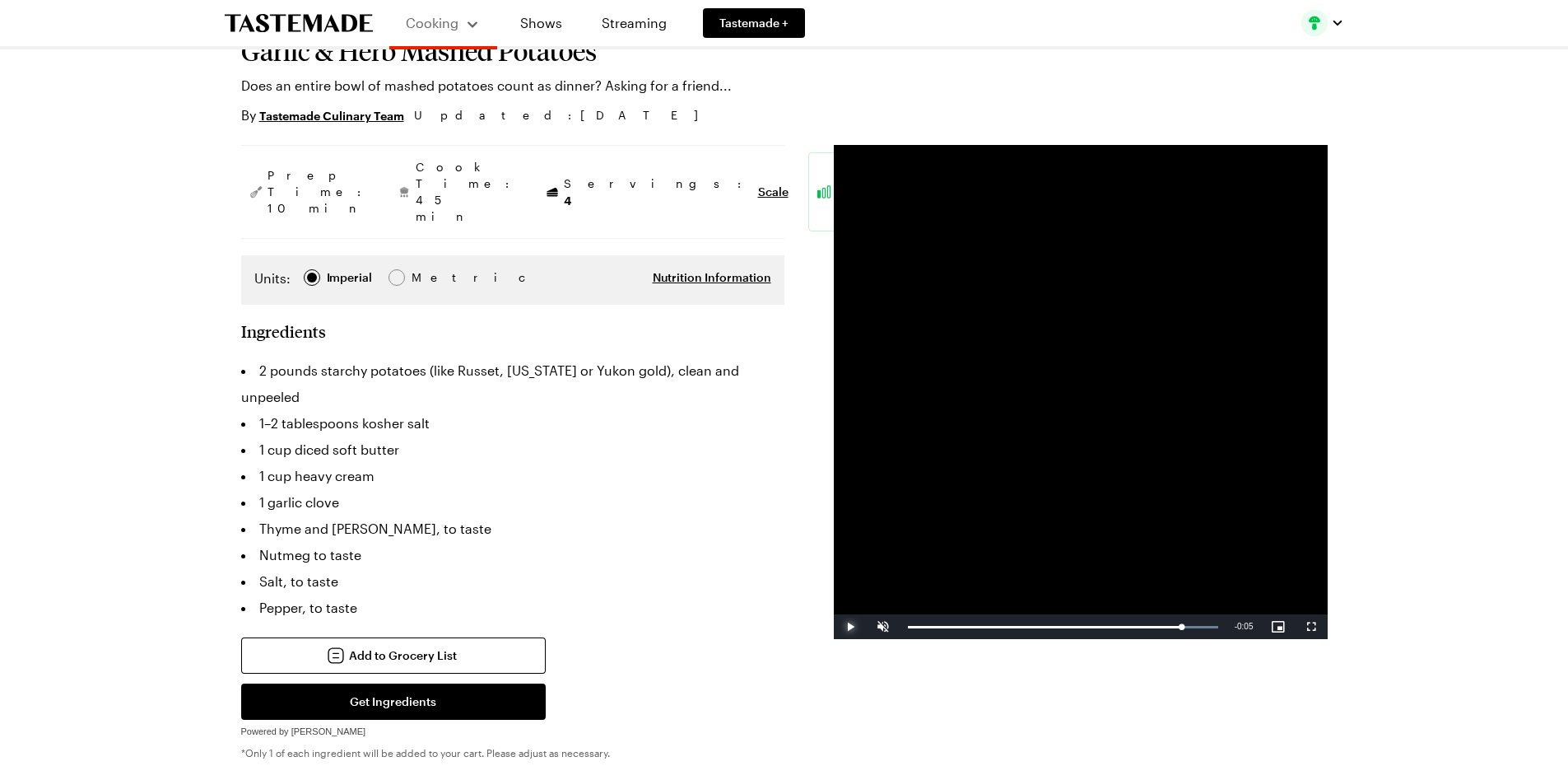
scroll to position [109, 0]
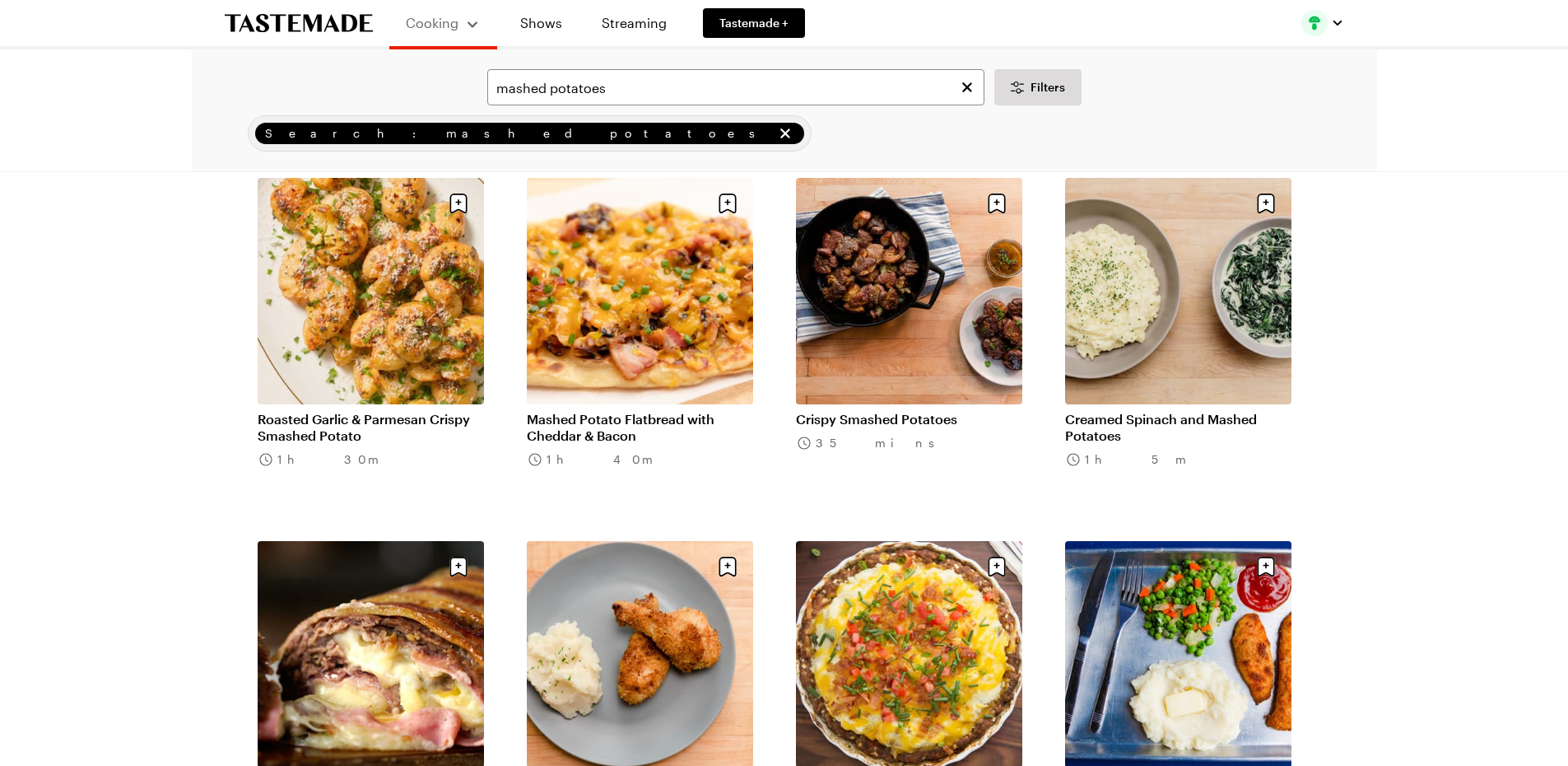
scroll to position [915, 0]
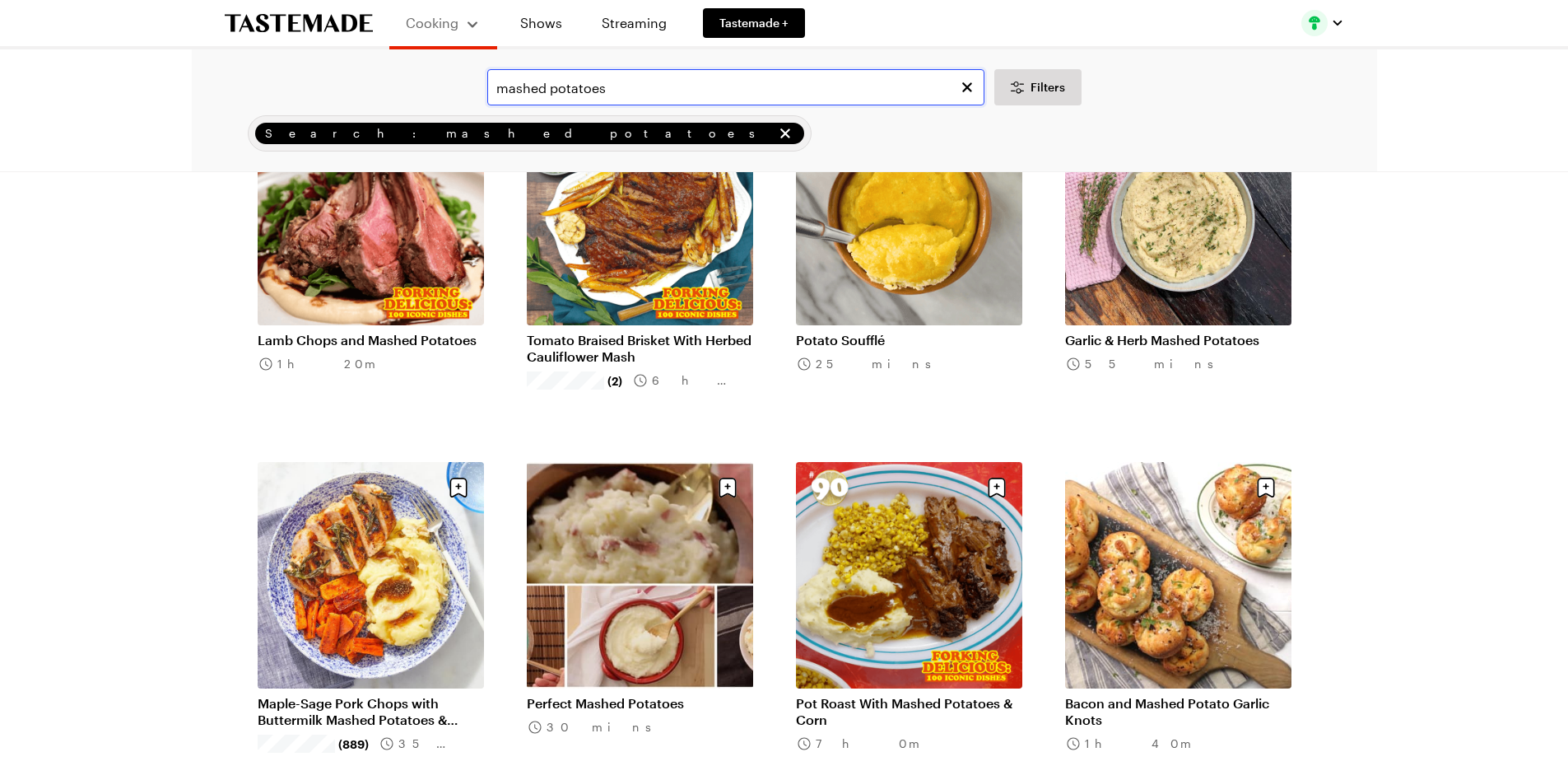
click at [657, 87] on input "mashed potatoes" at bounding box center [736, 87] width 497 height 36
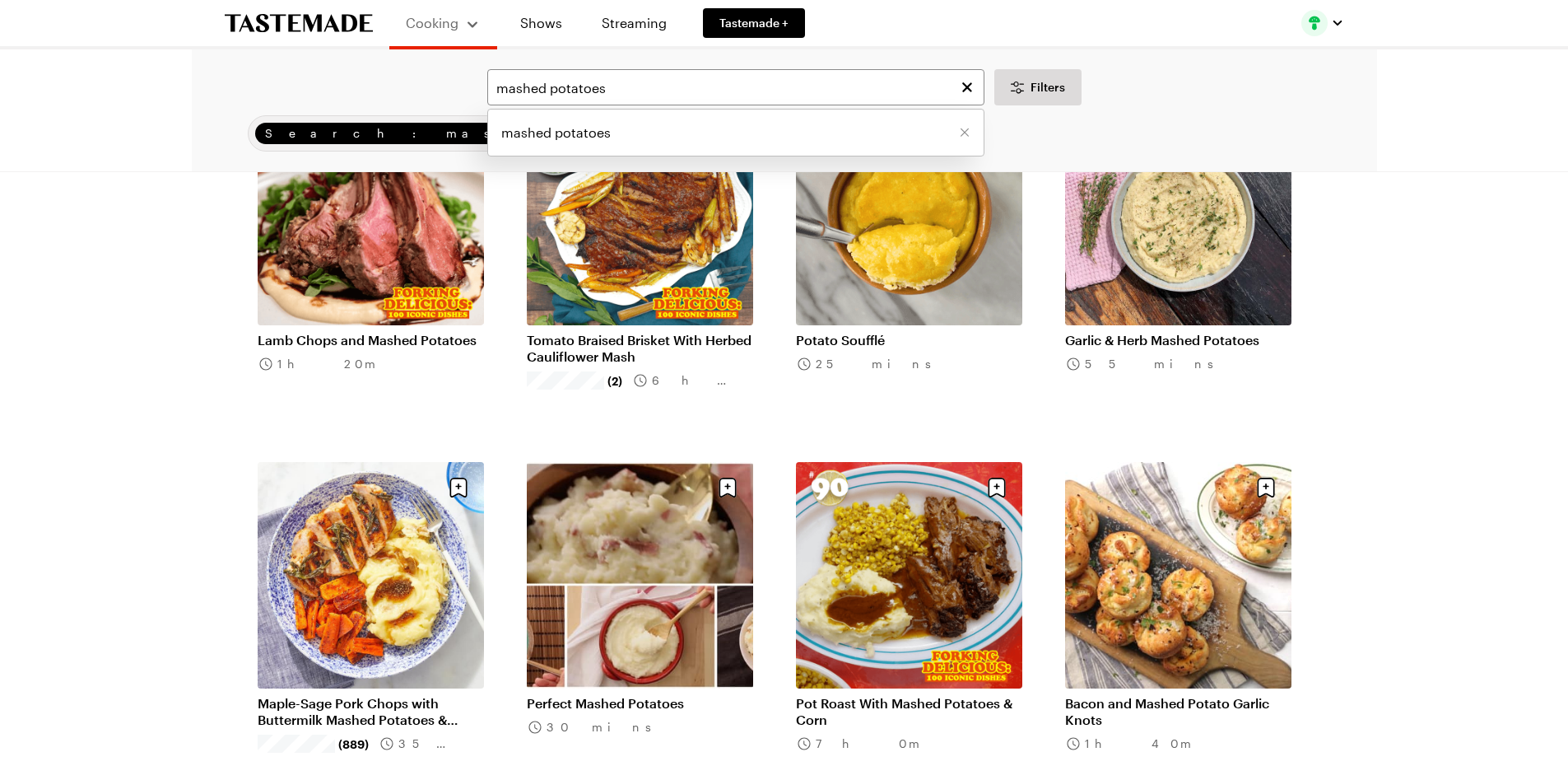
click at [622, 133] on li "mashed potatoes" at bounding box center [736, 132] width 495 height 40
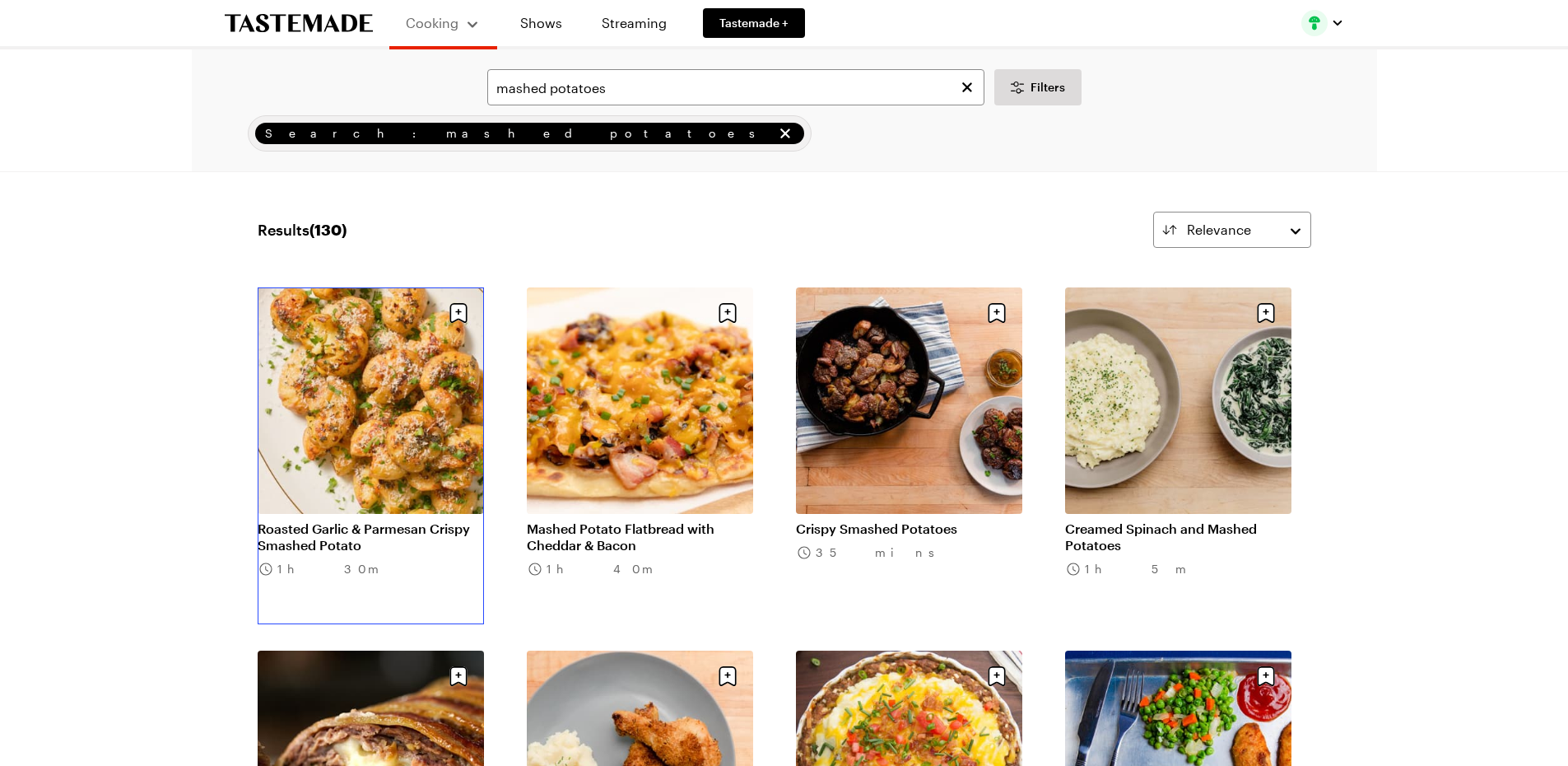
click at [332, 538] on link "Roasted Garlic & Parmesan Crispy Smashed Potato" at bounding box center [370, 536] width 226 height 33
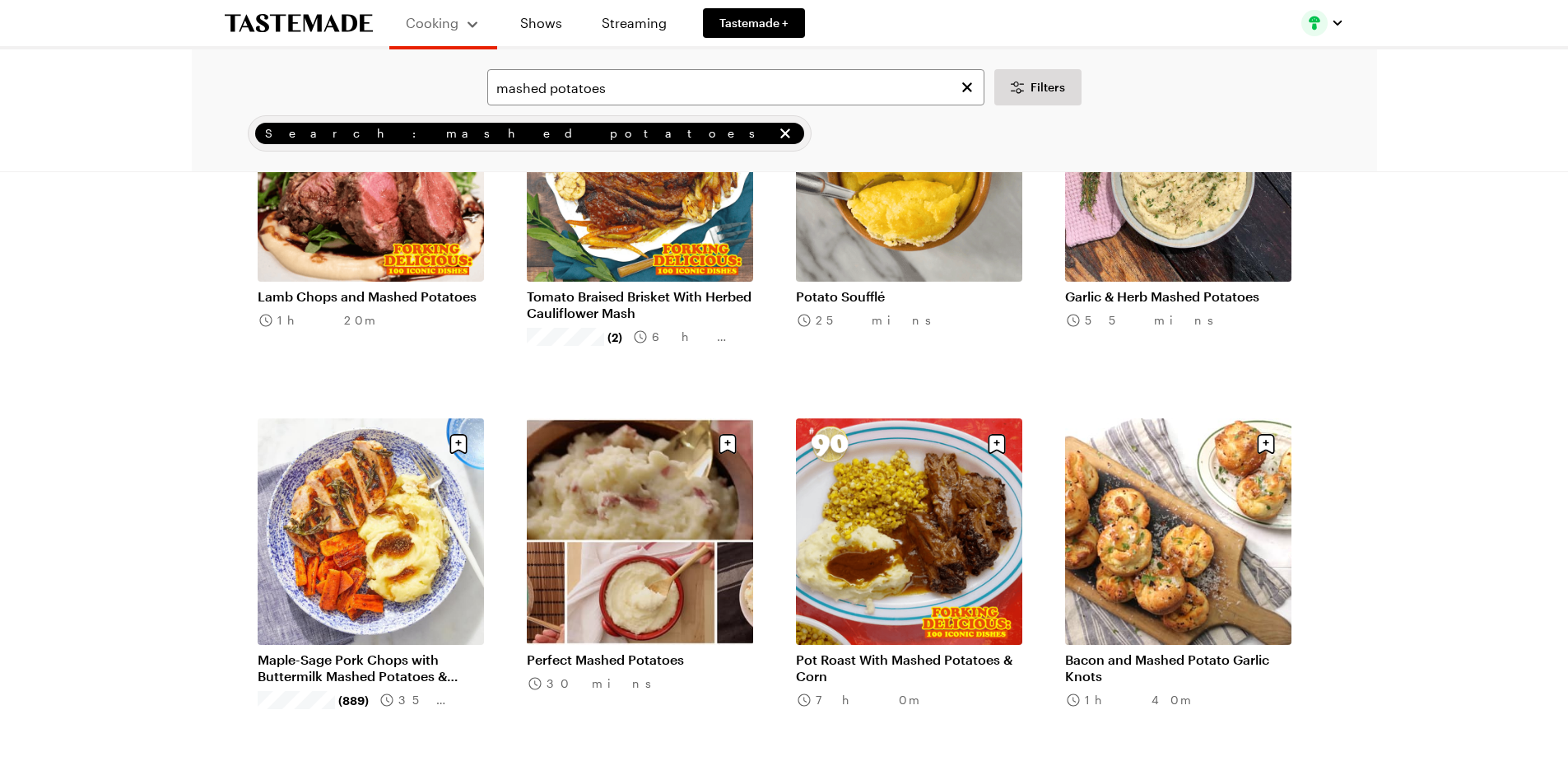
scroll to position [1027, 0]
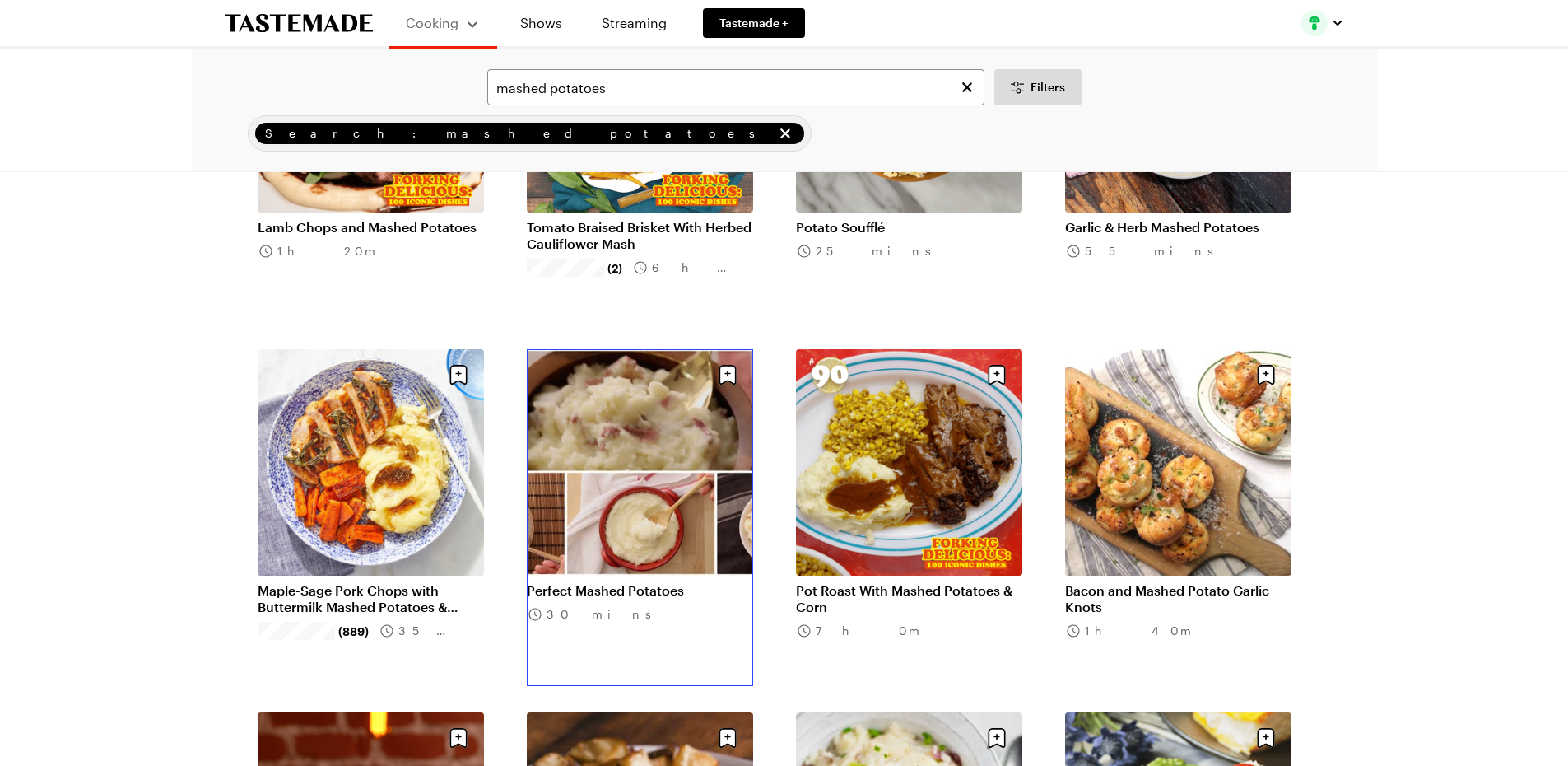
click at [618, 587] on link "Perfect Mashed Potatoes" at bounding box center [640, 590] width 226 height 17
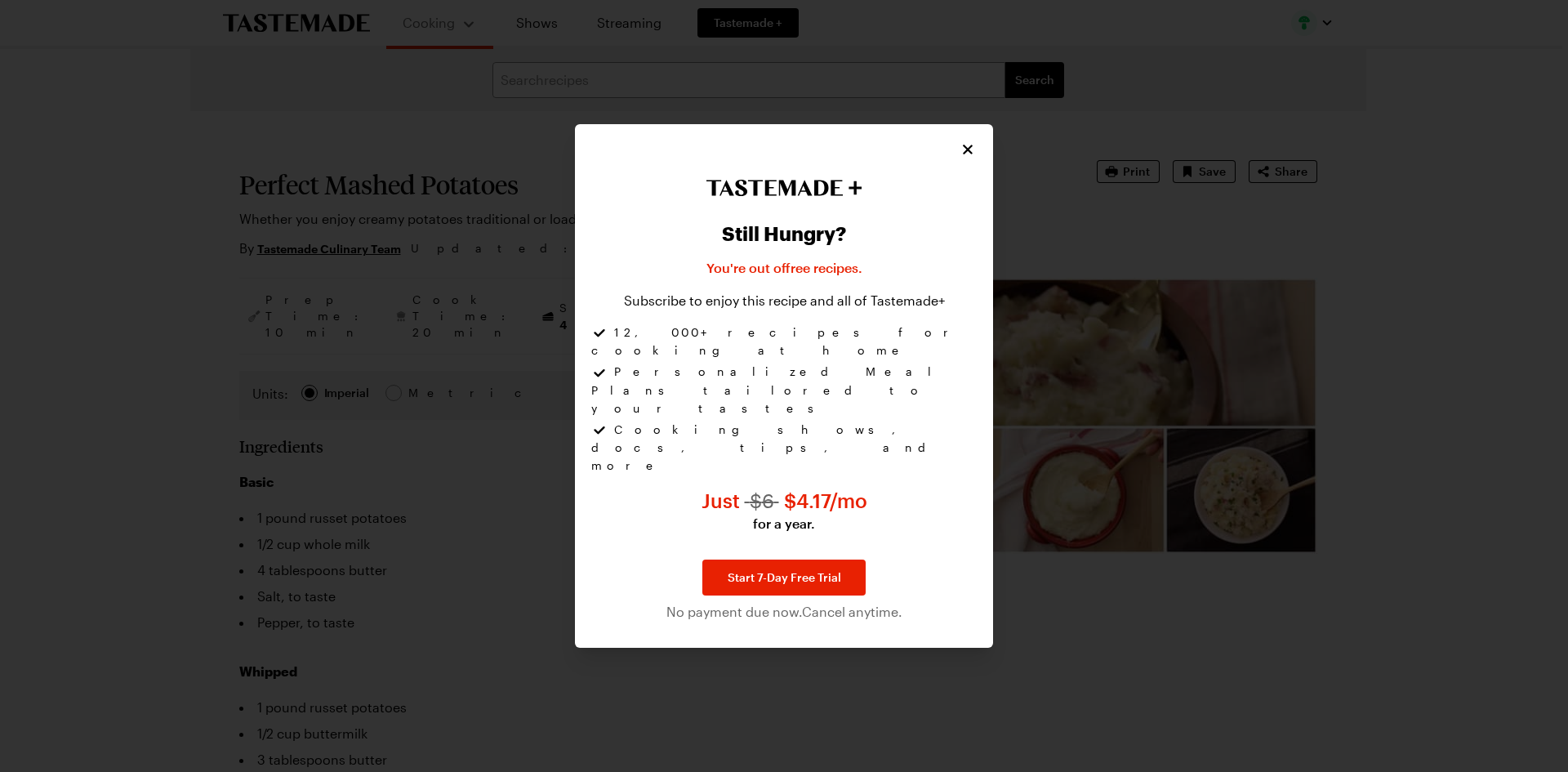
type textarea "x"
click at [964, 157] on icon "Close" at bounding box center [968, 148] width 17 height 17
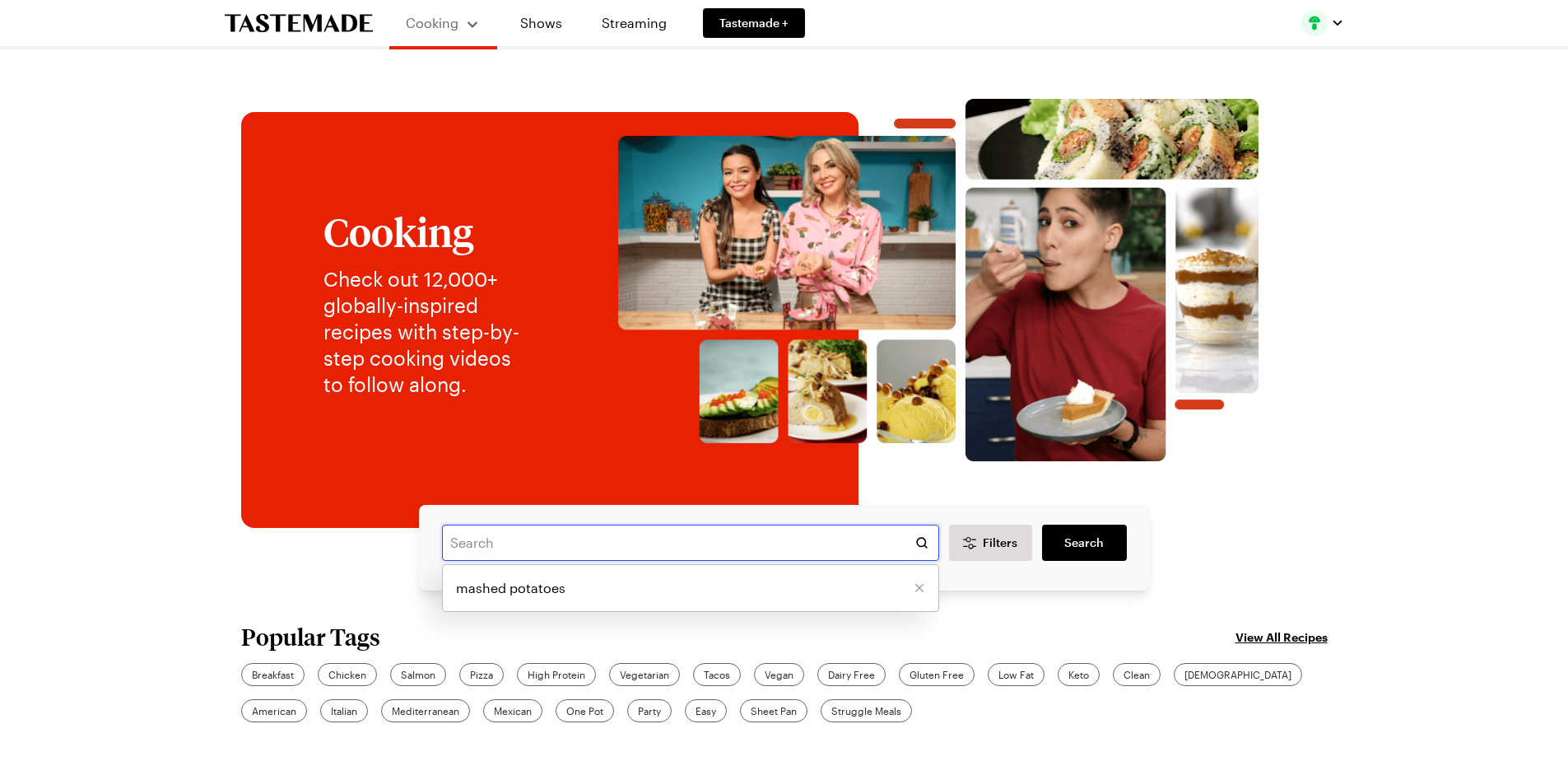
click at [592, 528] on input "text" at bounding box center [690, 542] width 497 height 36
click at [544, 591] on span "mashed potatoes" at bounding box center [510, 588] width 109 height 19
type input "mashed potatoes"
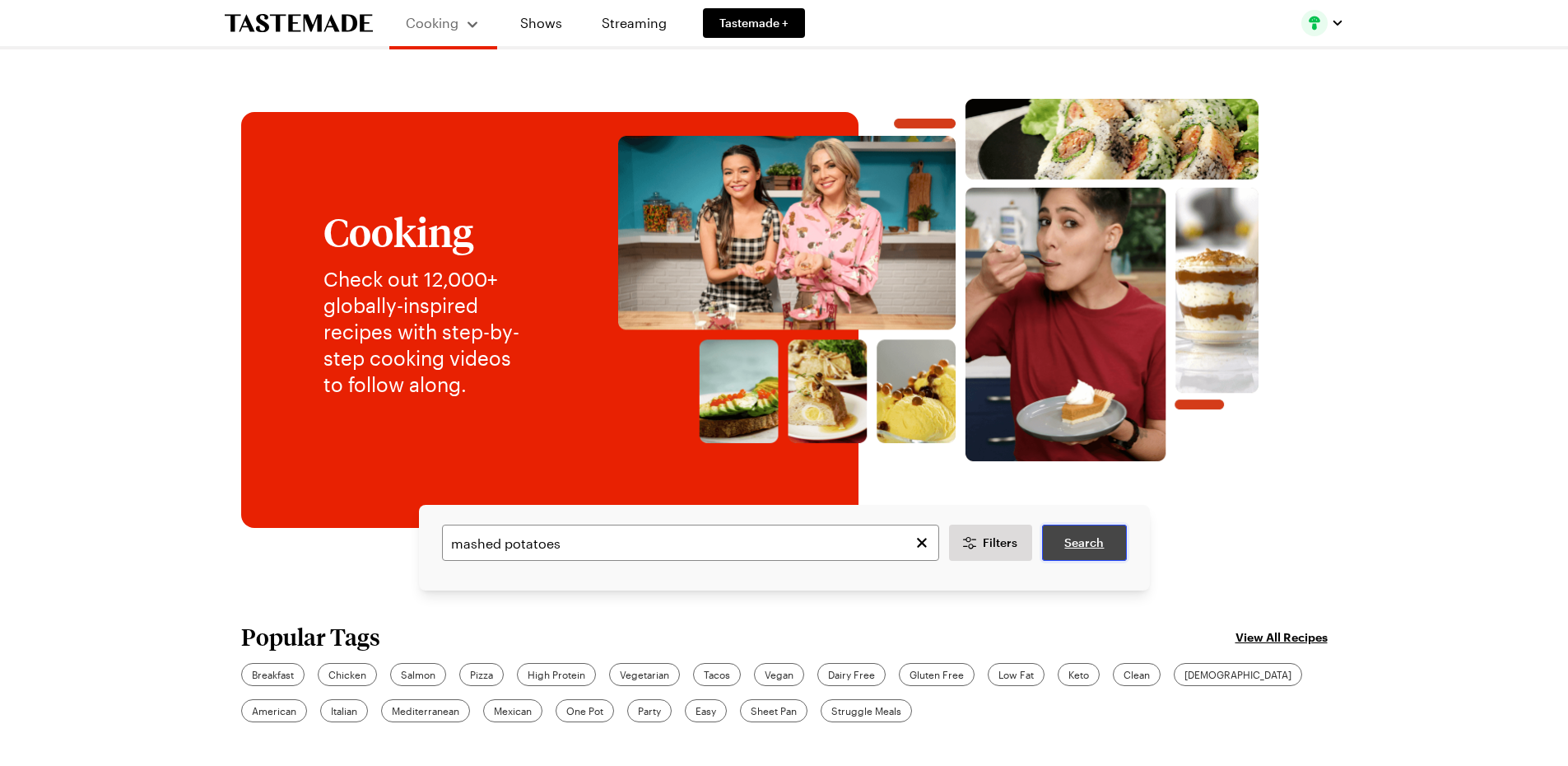
click at [1080, 536] on span "Search" at bounding box center [1083, 542] width 40 height 17
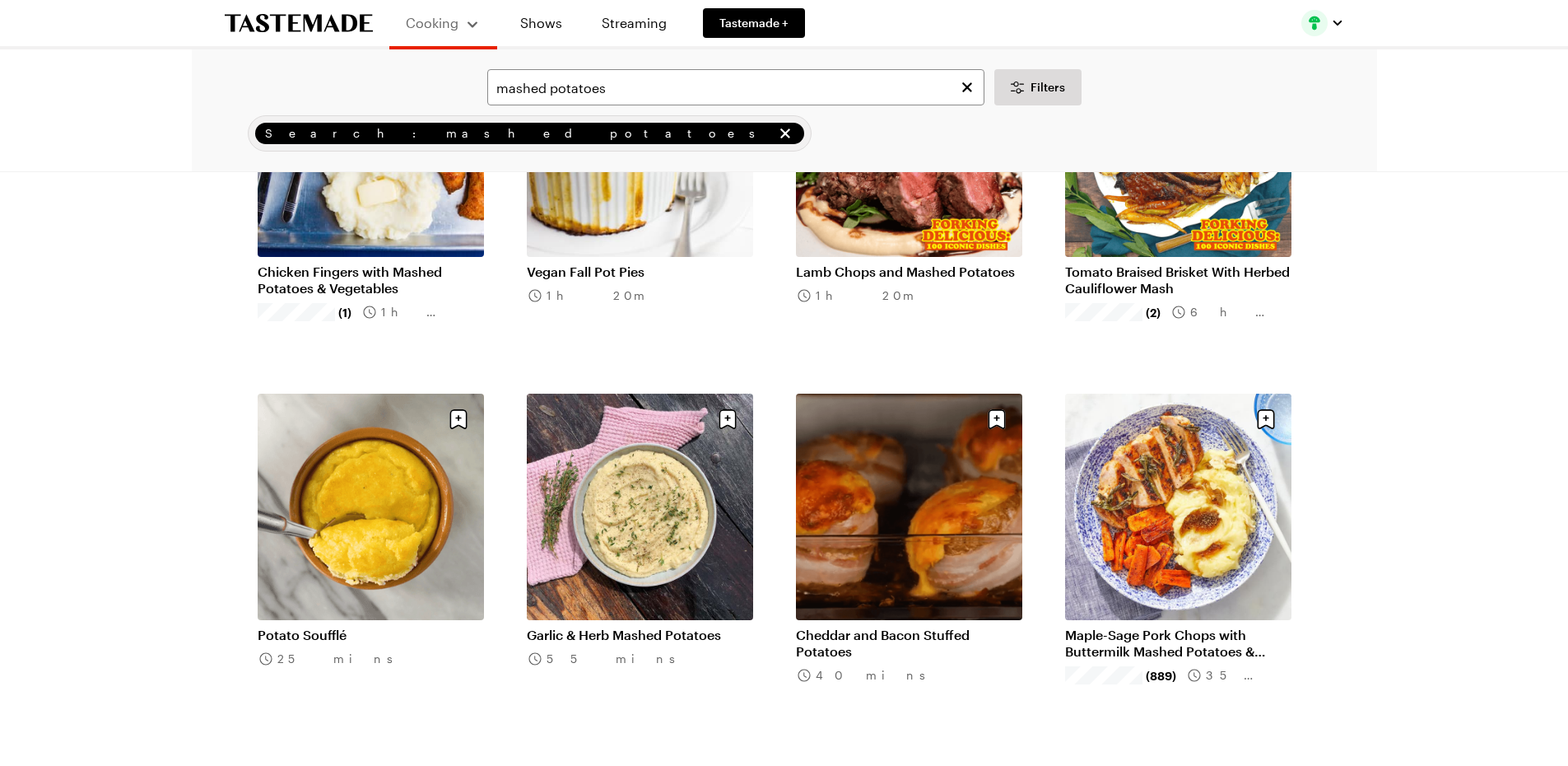
scroll to position [1712, 0]
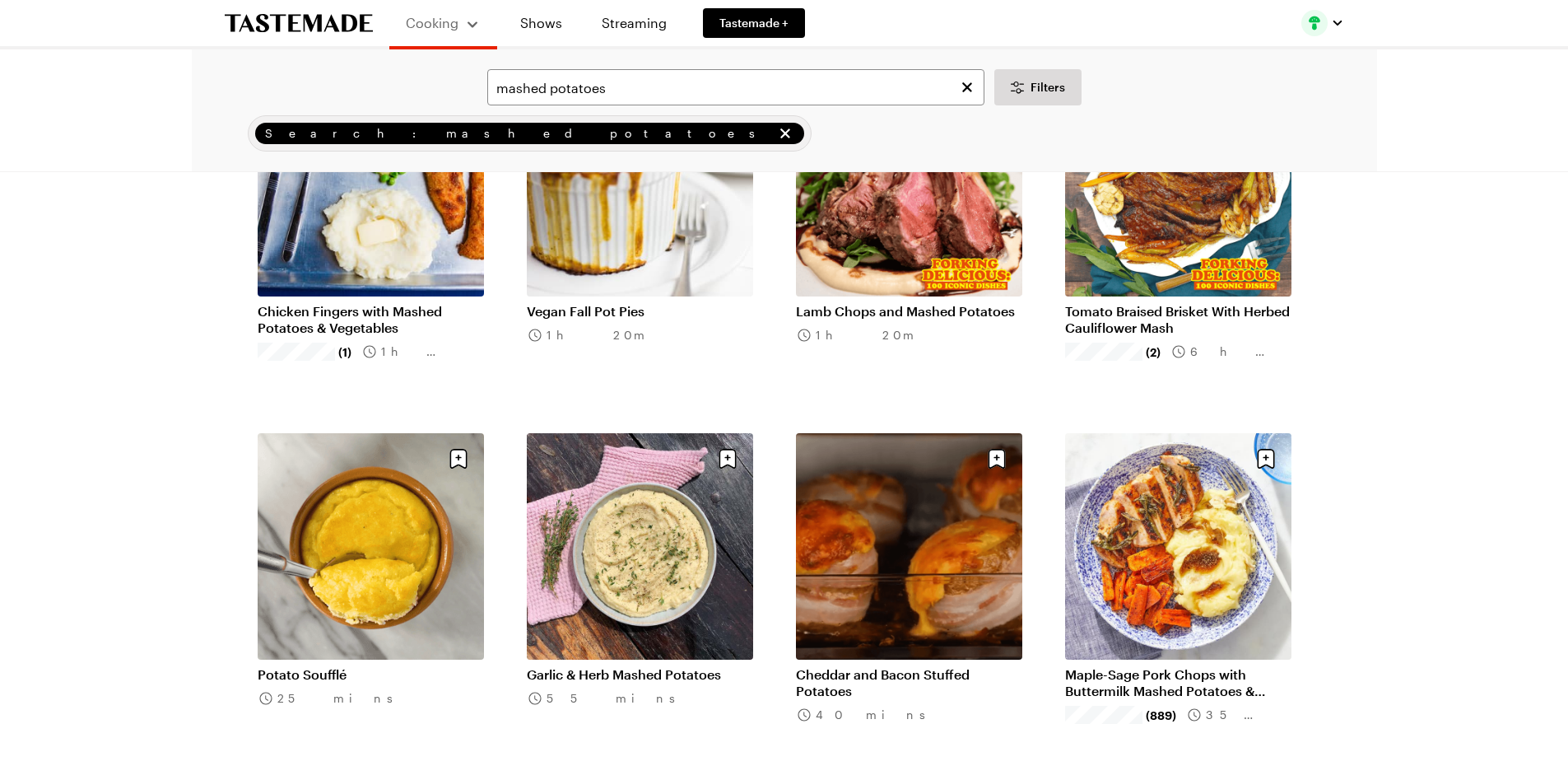
scroll to position [1695, 0]
